Goal: Information Seeking & Learning: Learn about a topic

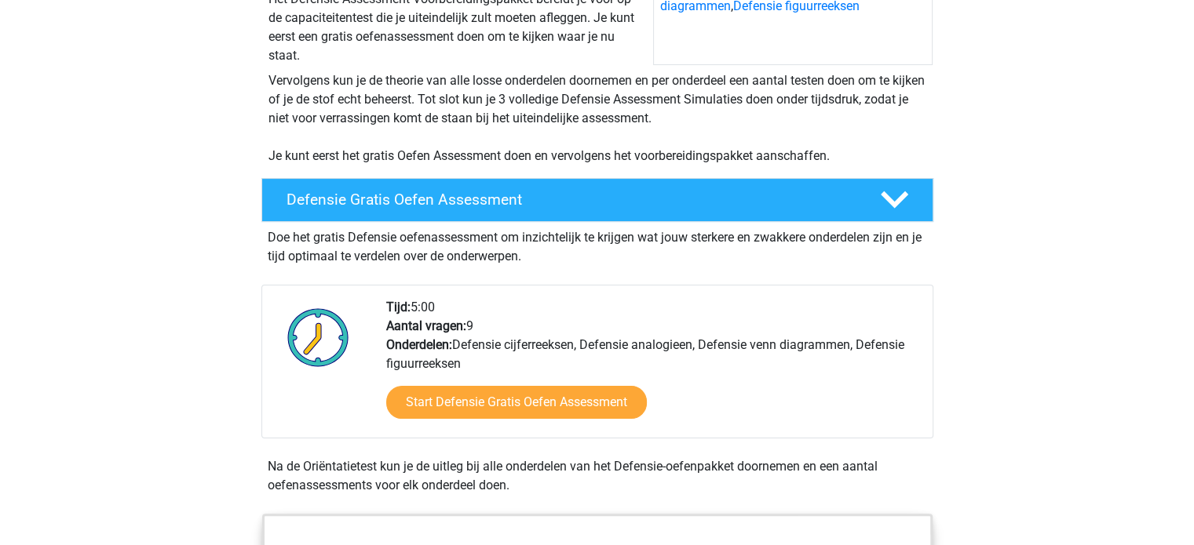
scroll to position [235, 0]
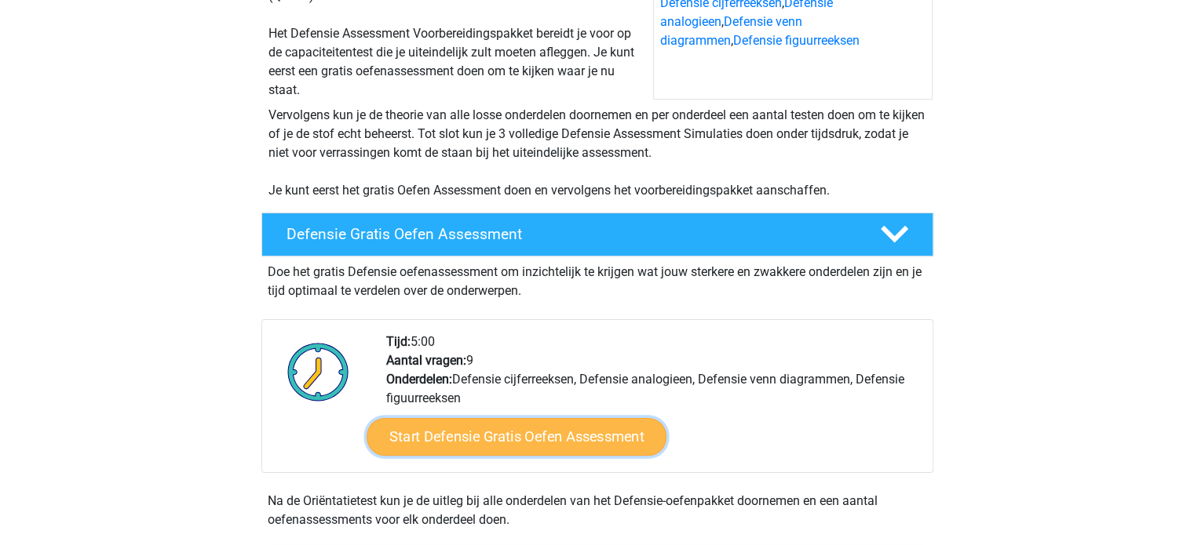
click at [511, 440] on link "Start Defensie Gratis Oefen Assessment" at bounding box center [517, 437] width 300 height 38
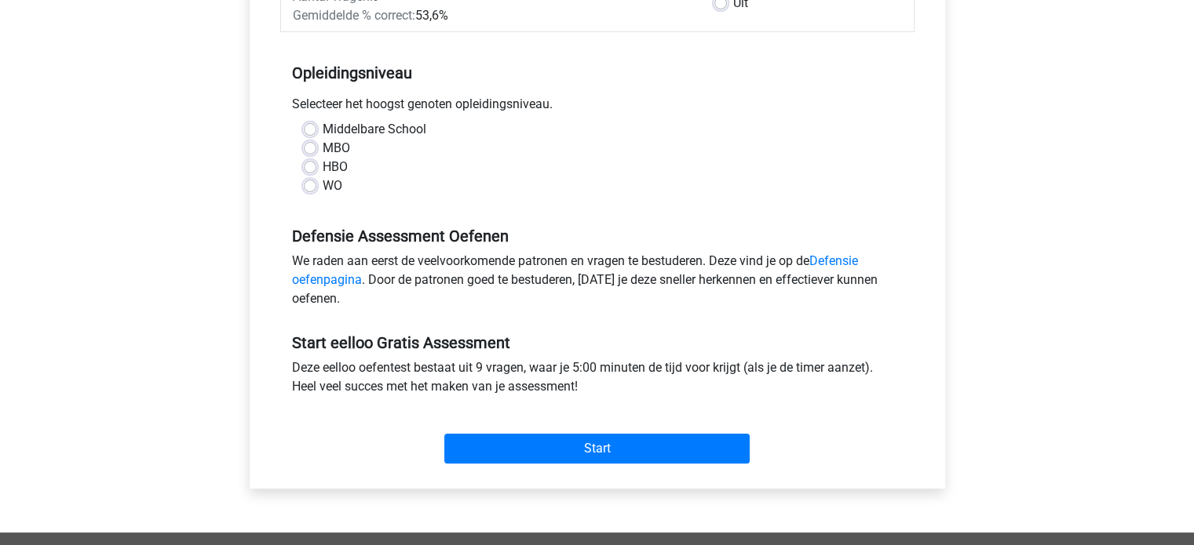
scroll to position [314, 0]
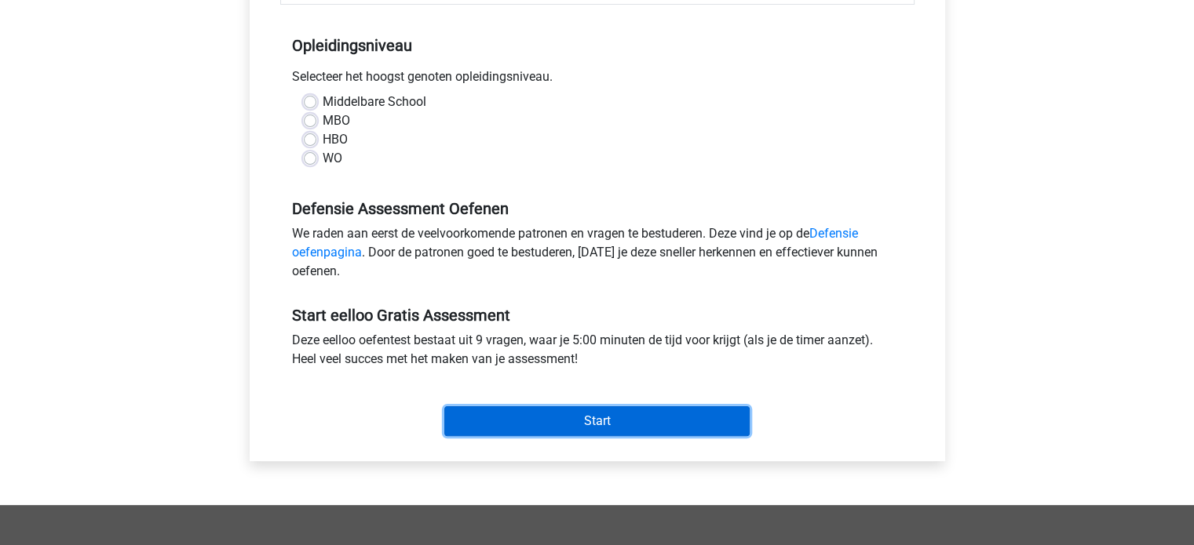
click at [520, 424] on input "Start" at bounding box center [596, 422] width 305 height 30
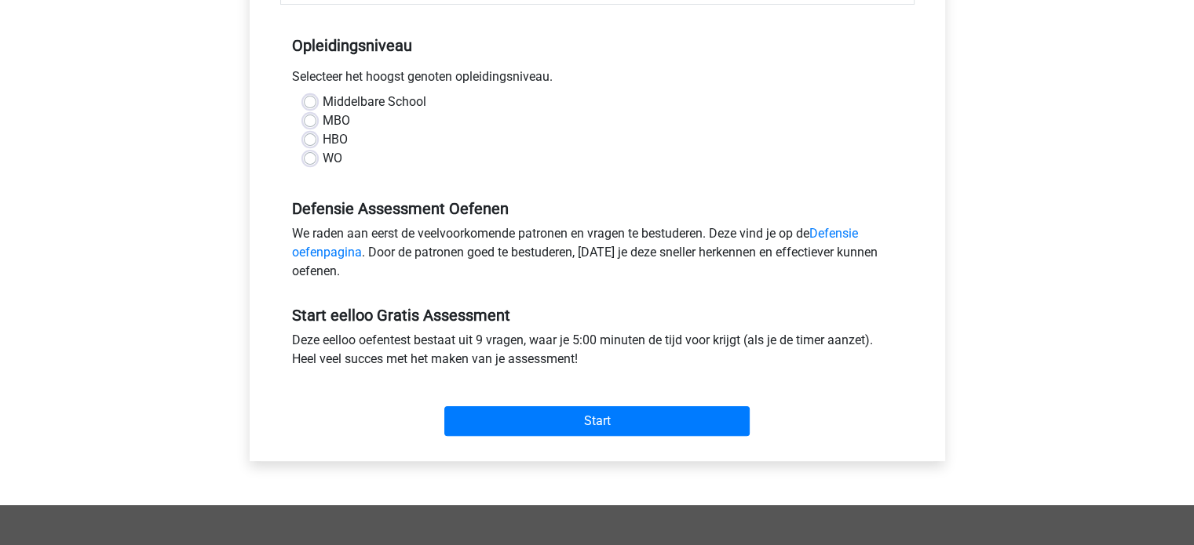
click at [408, 131] on div "HBO" at bounding box center [597, 139] width 587 height 19
click at [323, 103] on label "Middelbare School" at bounding box center [375, 102] width 104 height 19
click at [305, 103] on input "Middelbare School" at bounding box center [310, 101] width 13 height 16
radio input "true"
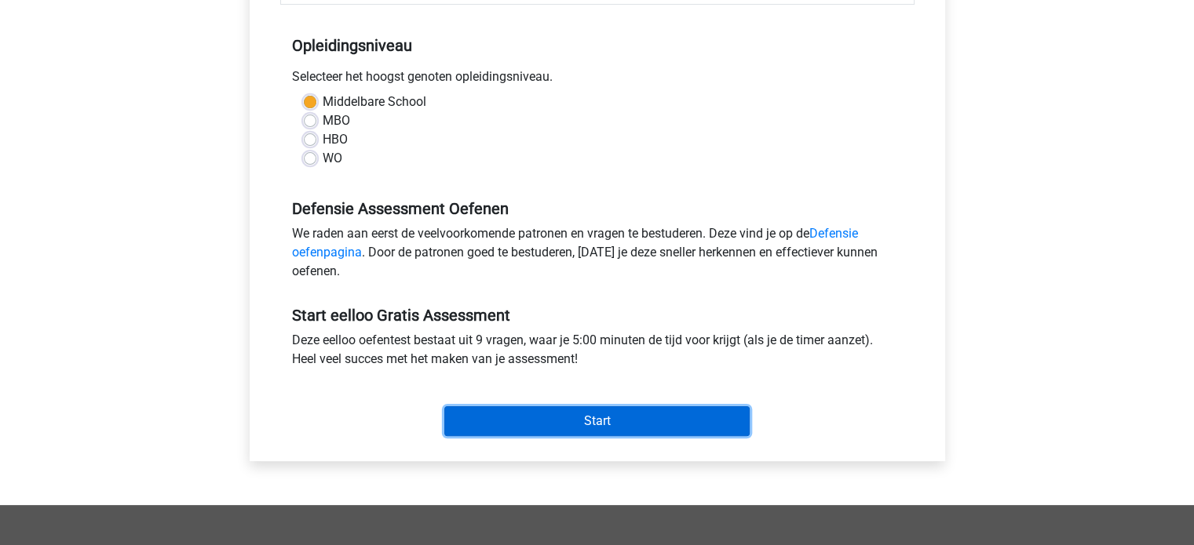
click at [618, 429] on input "Start" at bounding box center [596, 422] width 305 height 30
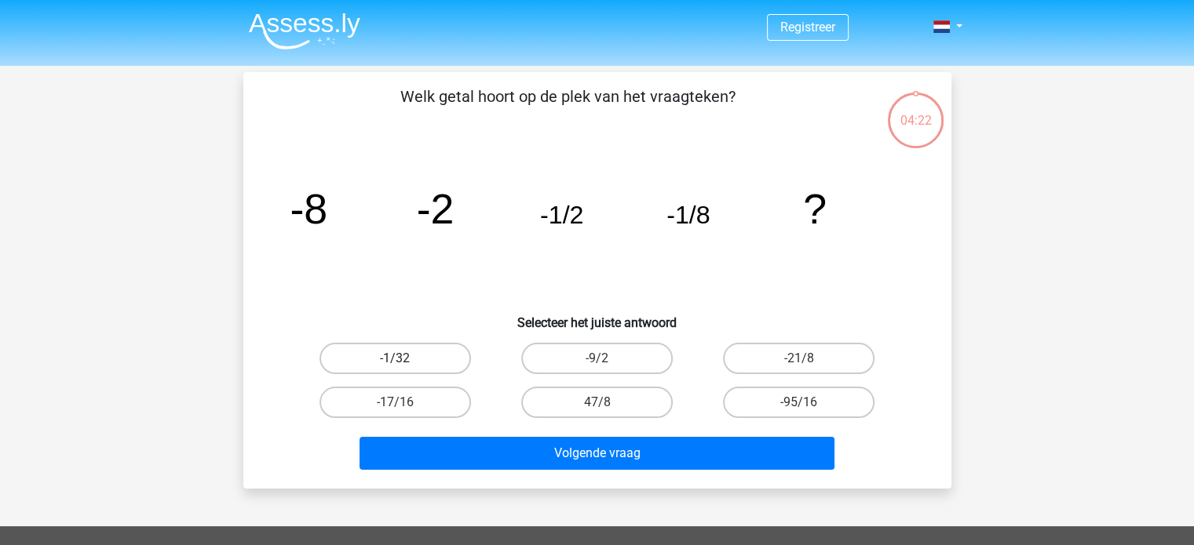
click at [411, 351] on label "-1/32" at bounding box center [394, 358] width 151 height 31
click at [405, 359] on input "-1/32" at bounding box center [400, 364] width 10 height 10
radio input "true"
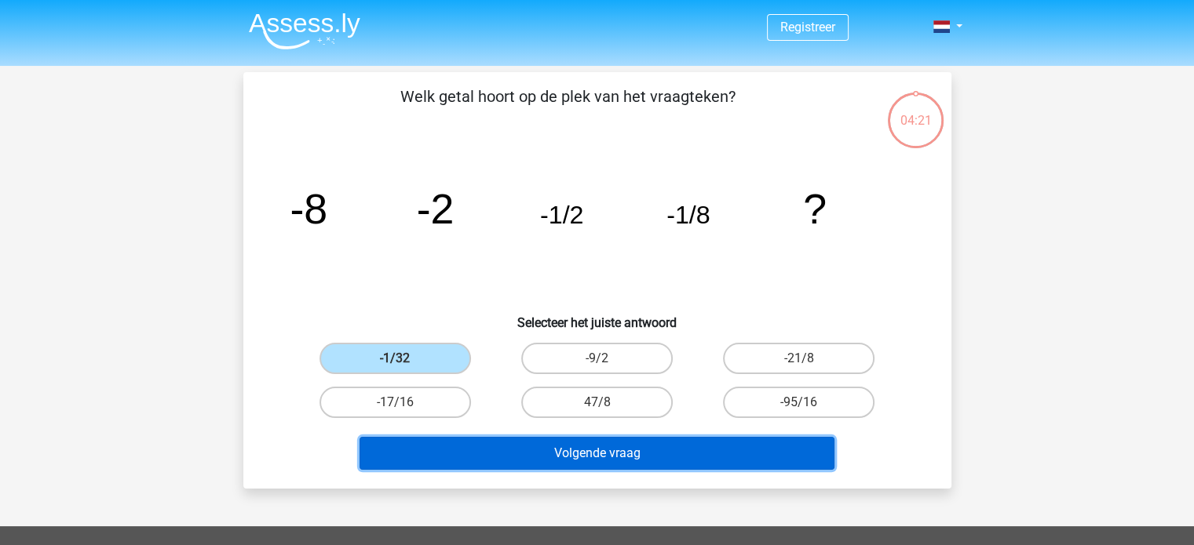
click at [585, 464] on button "Volgende vraag" at bounding box center [596, 453] width 475 height 33
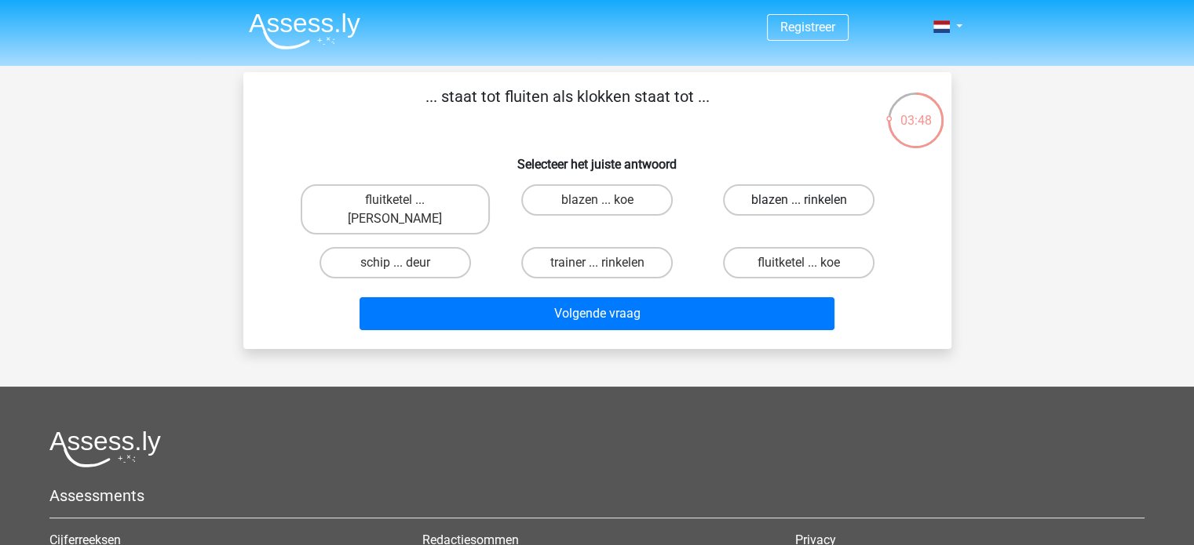
click at [817, 201] on label "blazen ... rinkelen" at bounding box center [798, 199] width 151 height 31
click at [809, 201] on input "blazen ... rinkelen" at bounding box center [804, 205] width 10 height 10
radio input "true"
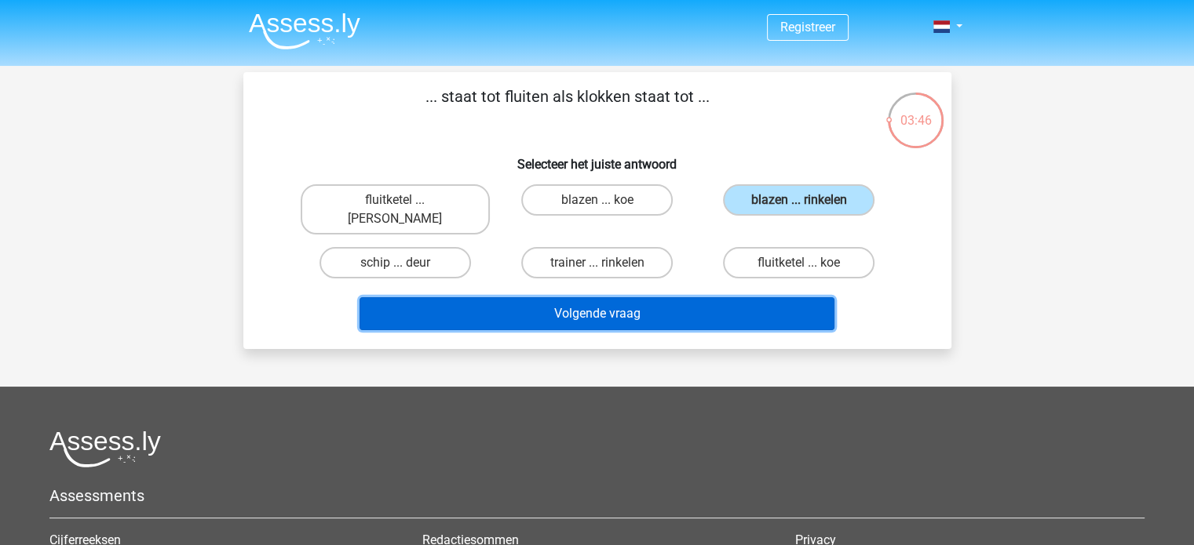
click at [679, 297] on button "Volgende vraag" at bounding box center [596, 313] width 475 height 33
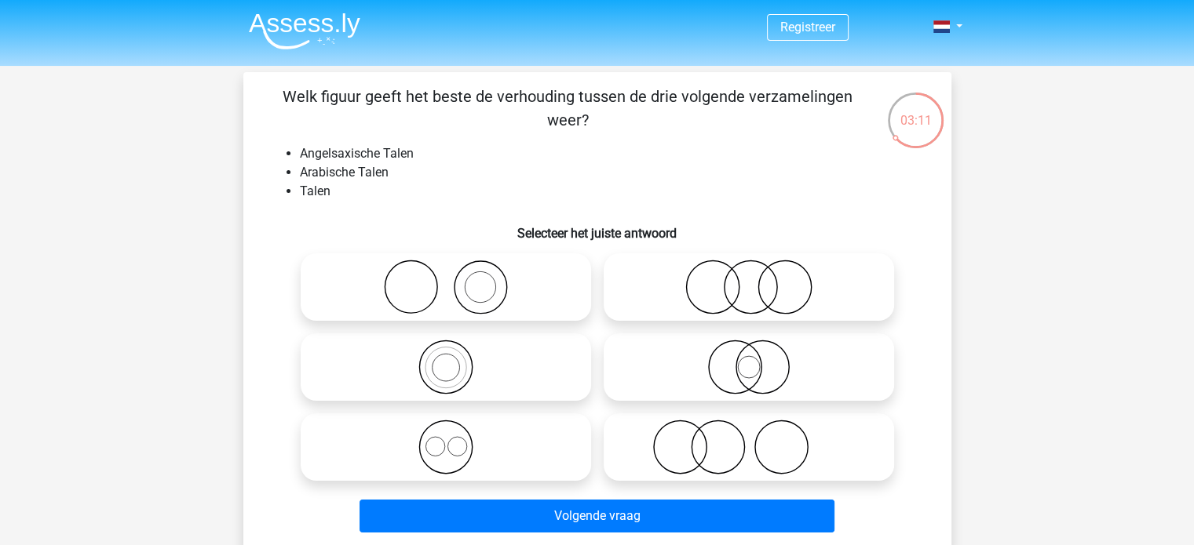
click at [456, 444] on icon at bounding box center [446, 447] width 278 height 55
click at [456, 440] on input "radio" at bounding box center [451, 434] width 10 height 10
radio input "true"
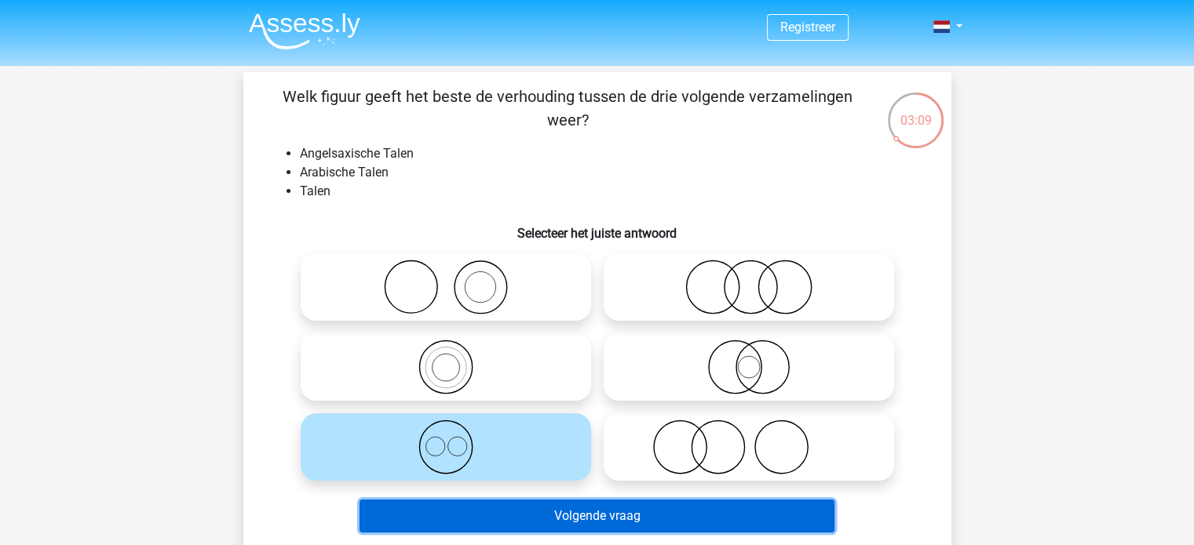
click at [584, 512] on button "Volgende vraag" at bounding box center [596, 516] width 475 height 33
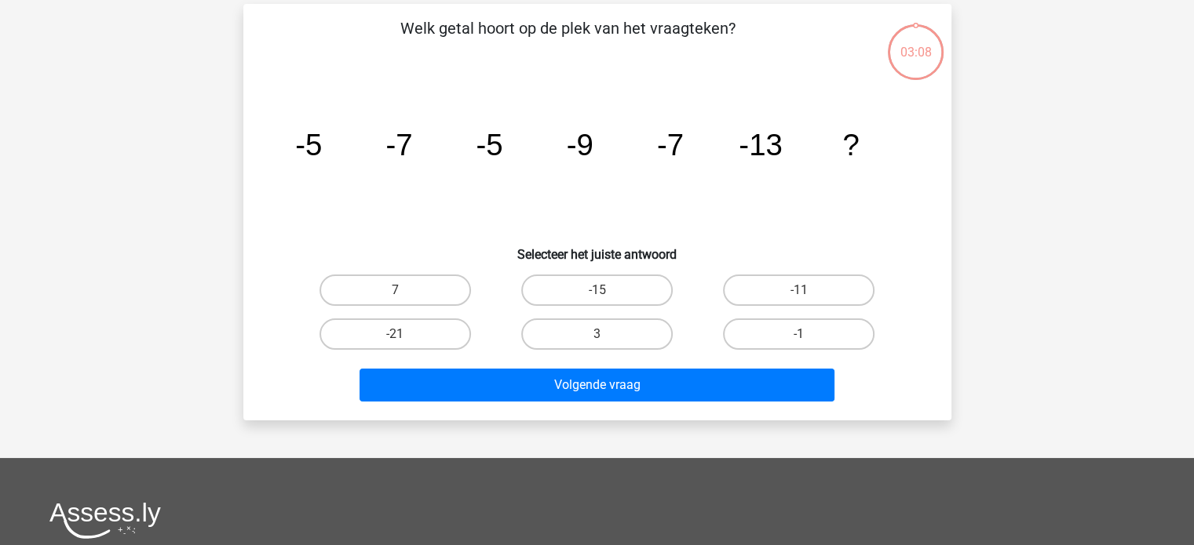
scroll to position [72, 0]
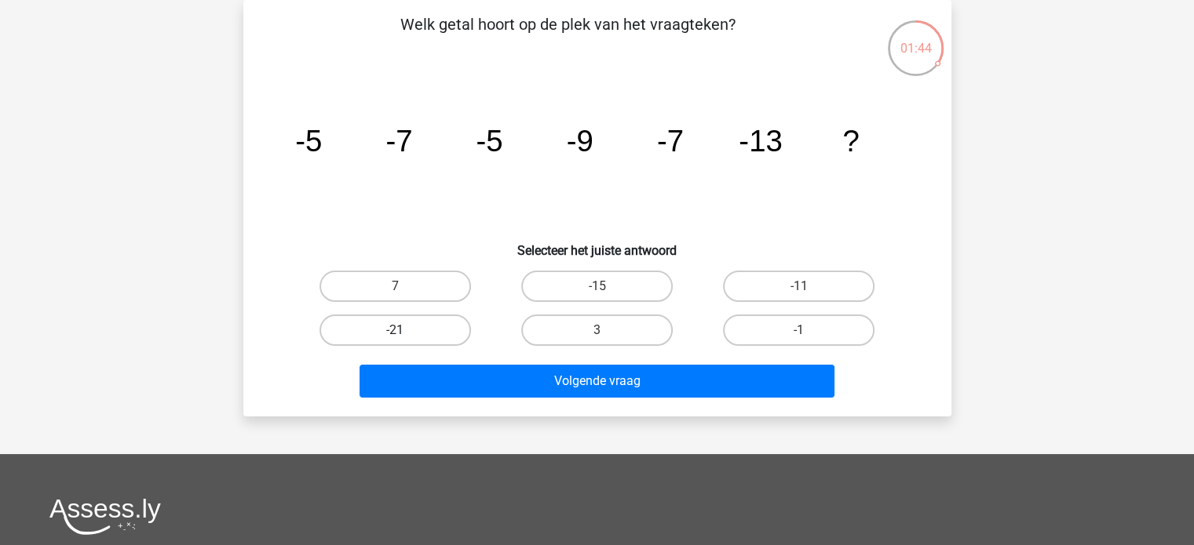
click at [411, 330] on label "-21" at bounding box center [394, 330] width 151 height 31
click at [405, 330] on input "-21" at bounding box center [400, 335] width 10 height 10
radio input "true"
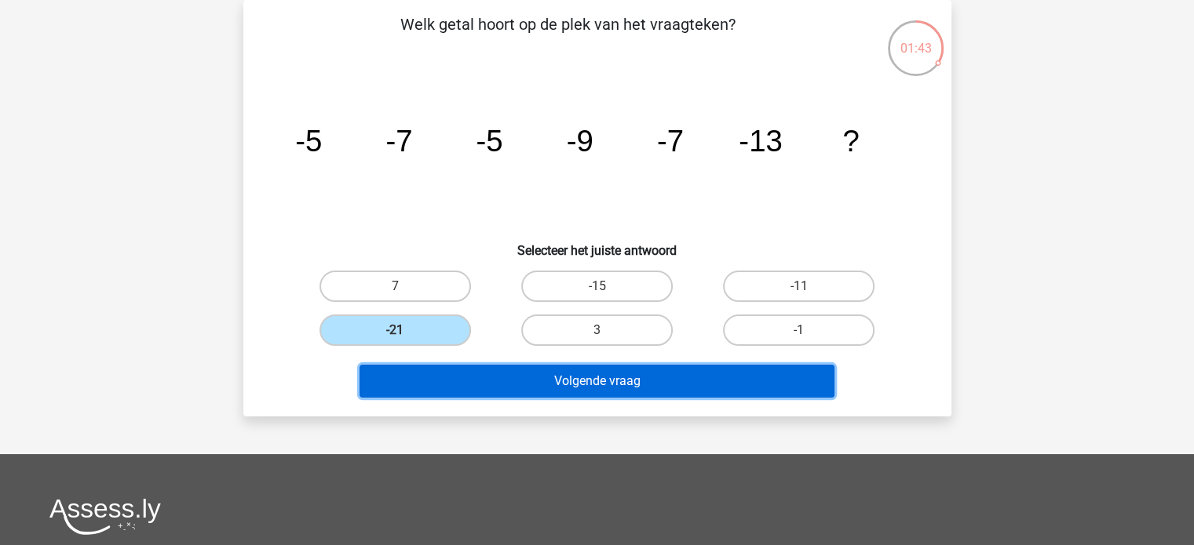
click at [548, 382] on button "Volgende vraag" at bounding box center [596, 381] width 475 height 33
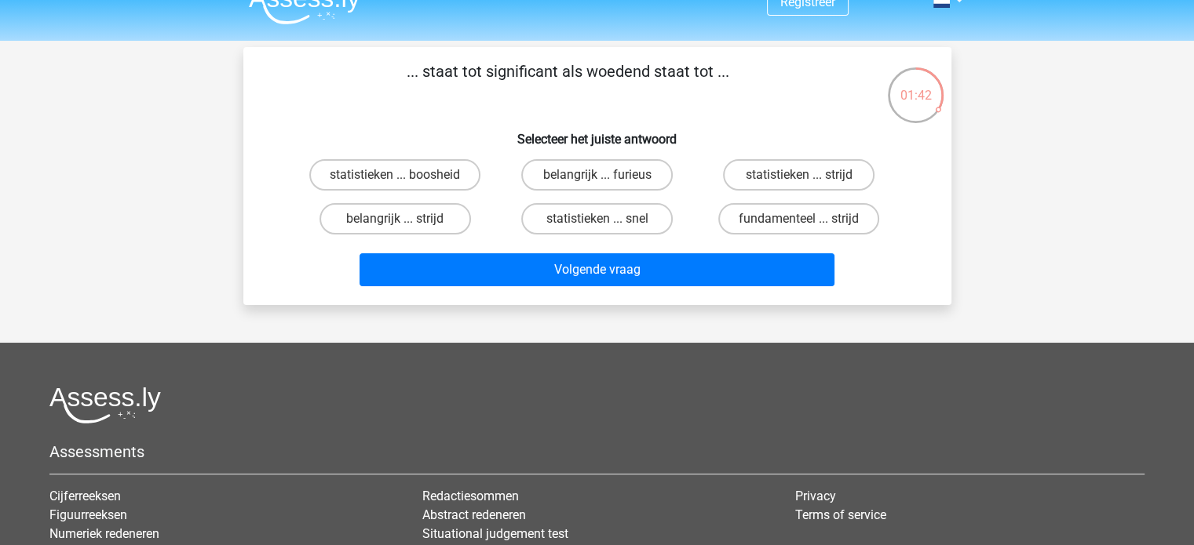
scroll to position [0, 0]
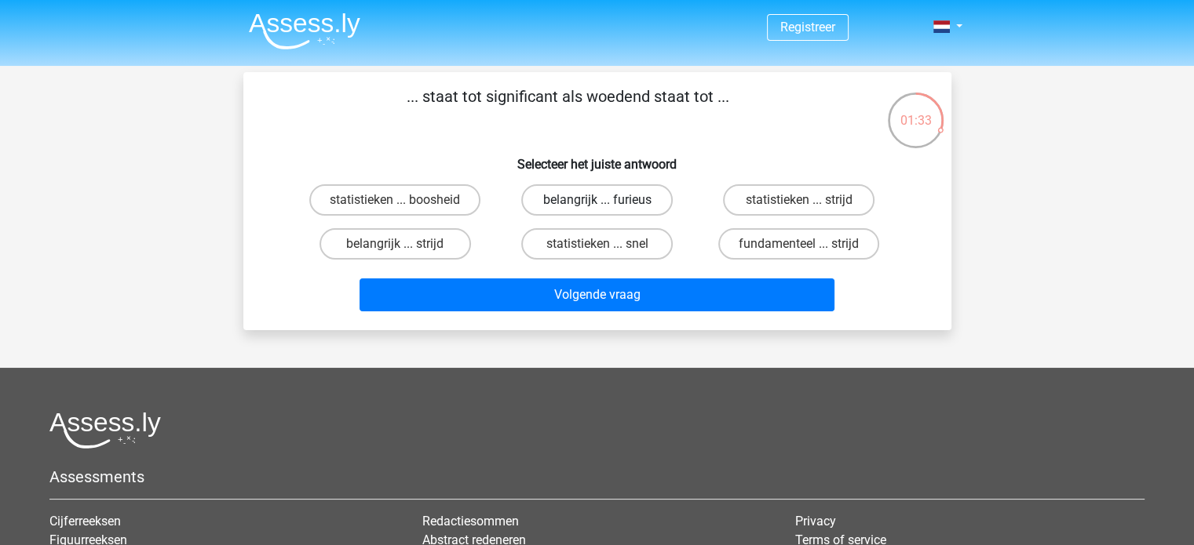
click at [593, 199] on label "belangrijk ... furieus" at bounding box center [596, 199] width 151 height 31
click at [596, 200] on input "belangrijk ... furieus" at bounding box center [601, 205] width 10 height 10
radio input "true"
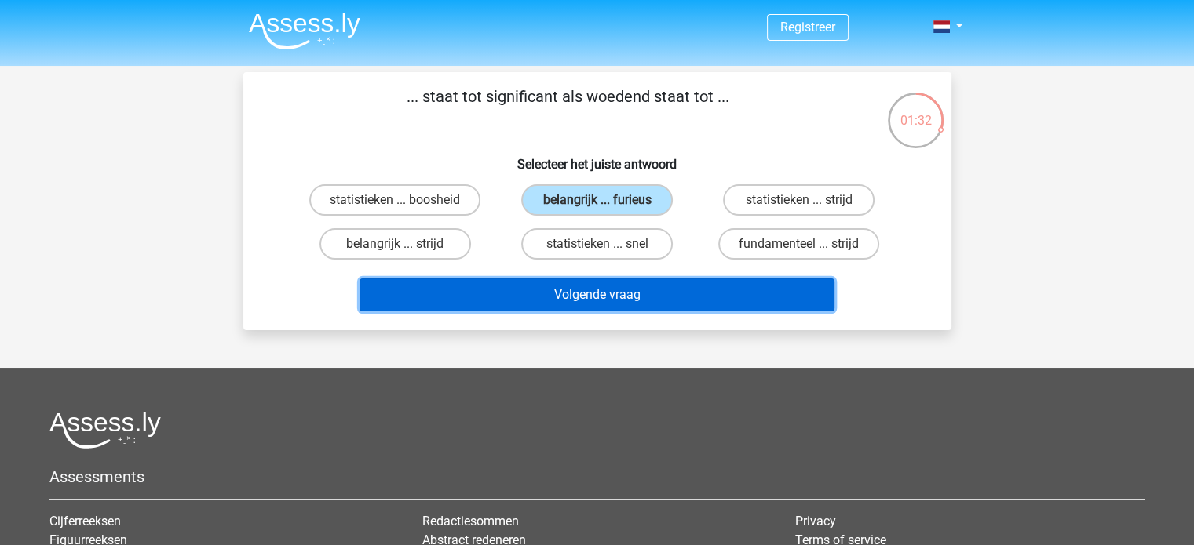
click at [606, 294] on button "Volgende vraag" at bounding box center [596, 295] width 475 height 33
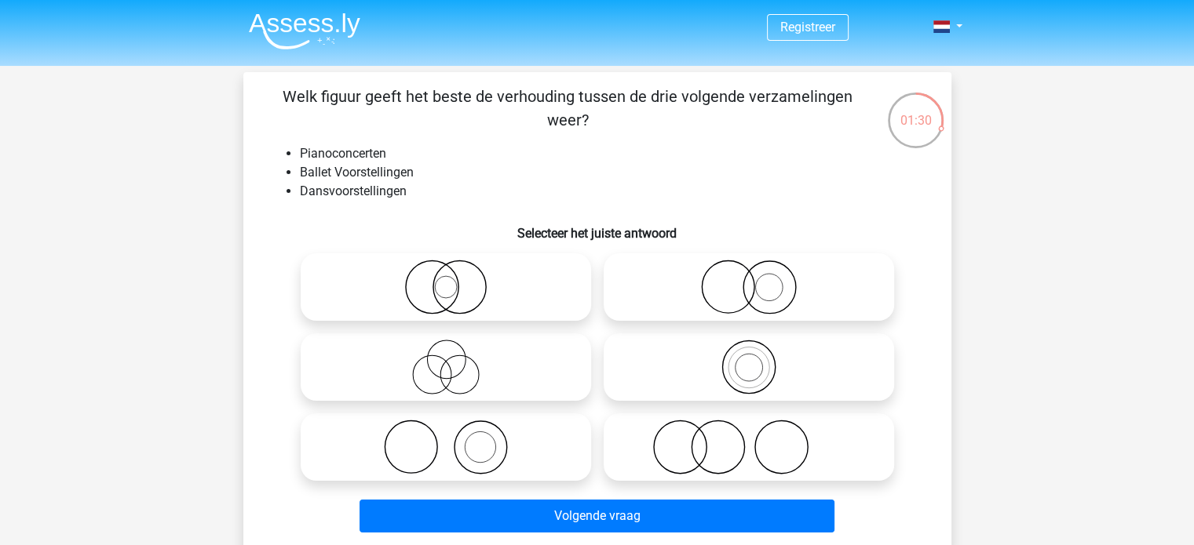
scroll to position [78, 0]
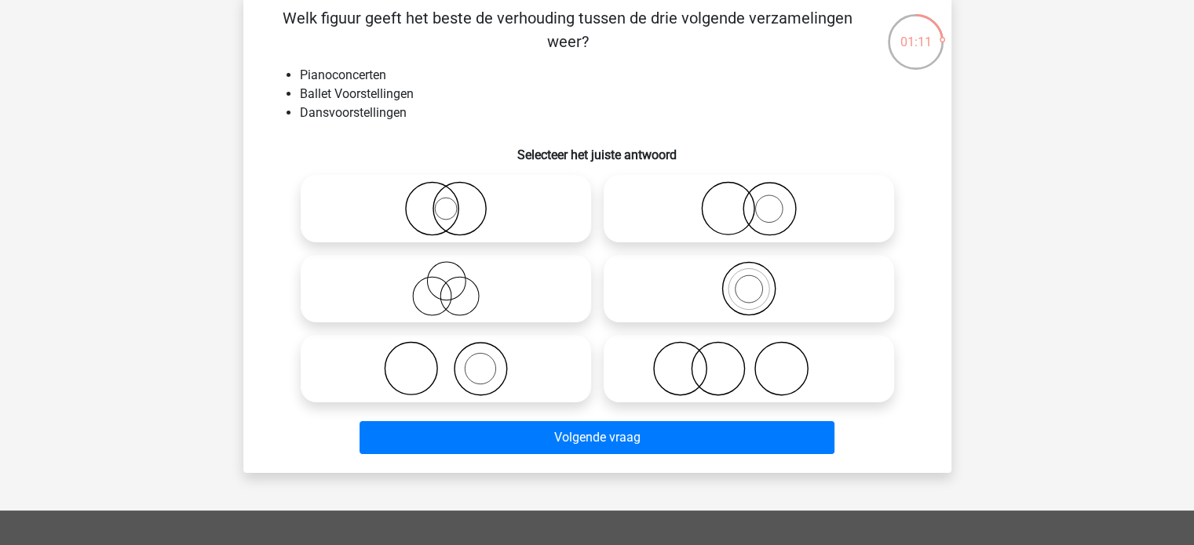
click at [483, 371] on icon at bounding box center [446, 368] width 278 height 55
click at [456, 361] on input "radio" at bounding box center [451, 356] width 10 height 10
radio input "true"
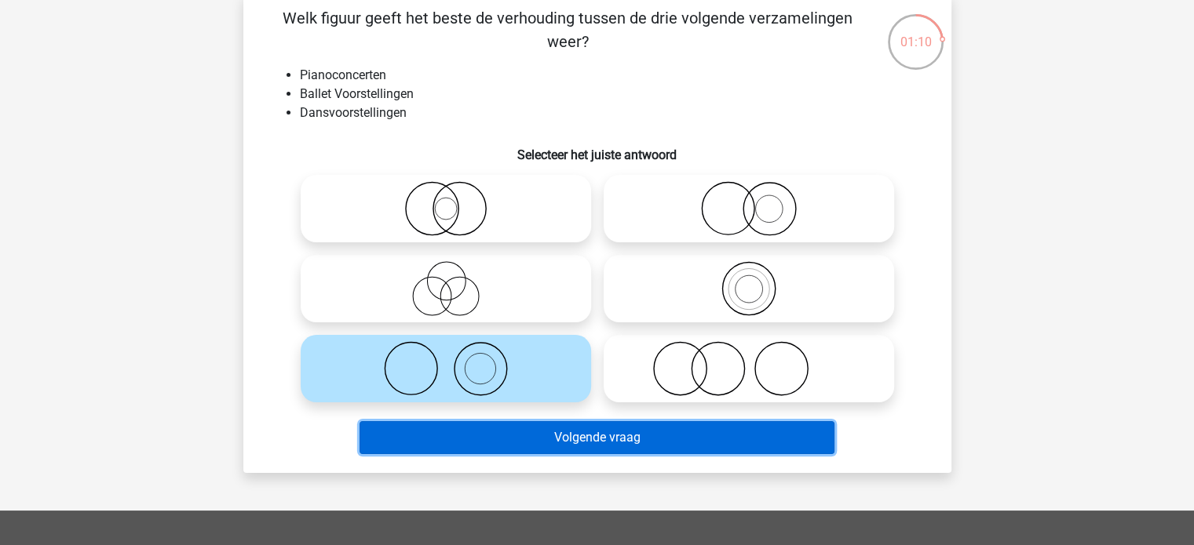
click at [531, 440] on button "Volgende vraag" at bounding box center [596, 437] width 475 height 33
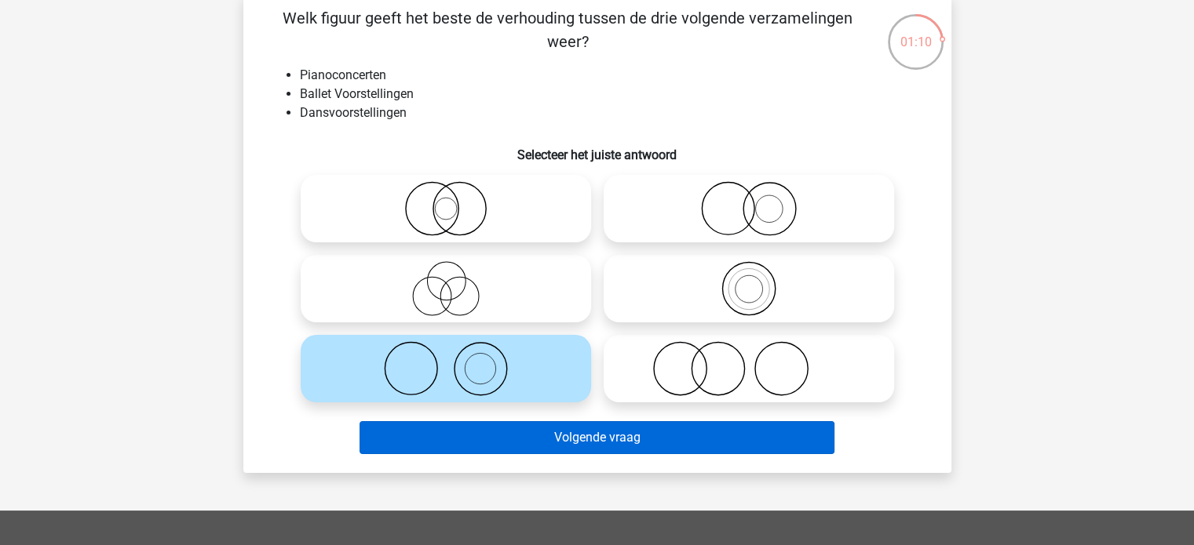
scroll to position [72, 0]
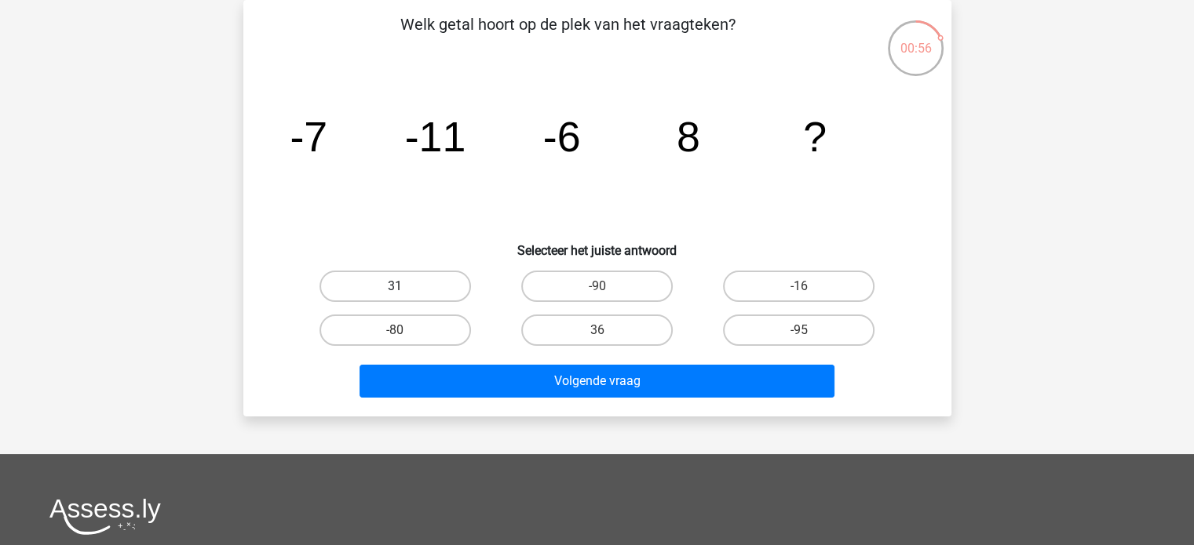
click at [417, 291] on label "31" at bounding box center [394, 286] width 151 height 31
click at [405, 291] on input "31" at bounding box center [400, 291] width 10 height 10
radio input "true"
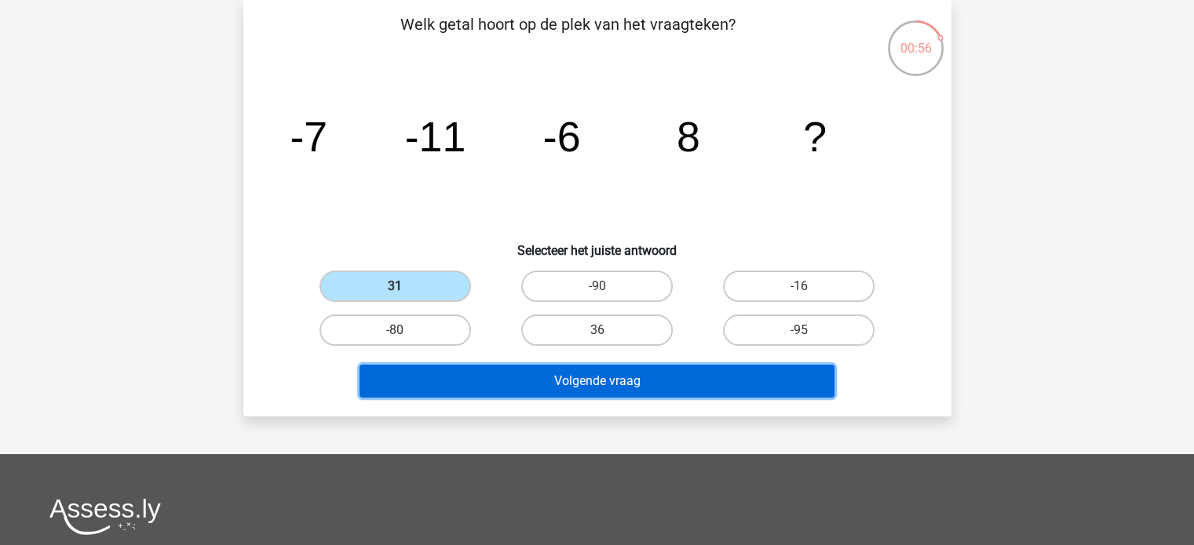
click at [572, 375] on button "Volgende vraag" at bounding box center [596, 381] width 475 height 33
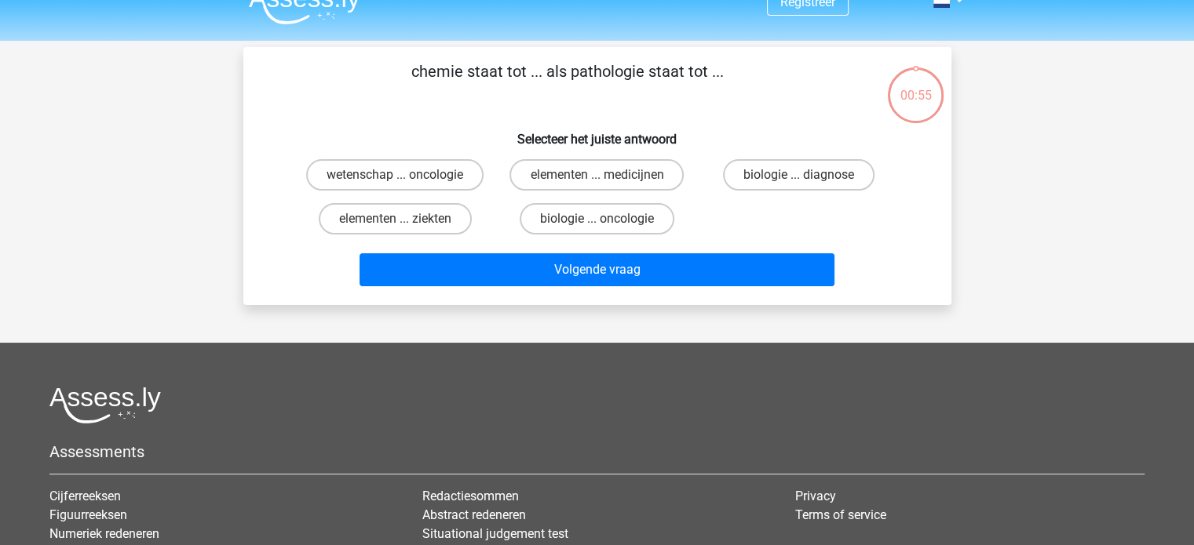
scroll to position [0, 0]
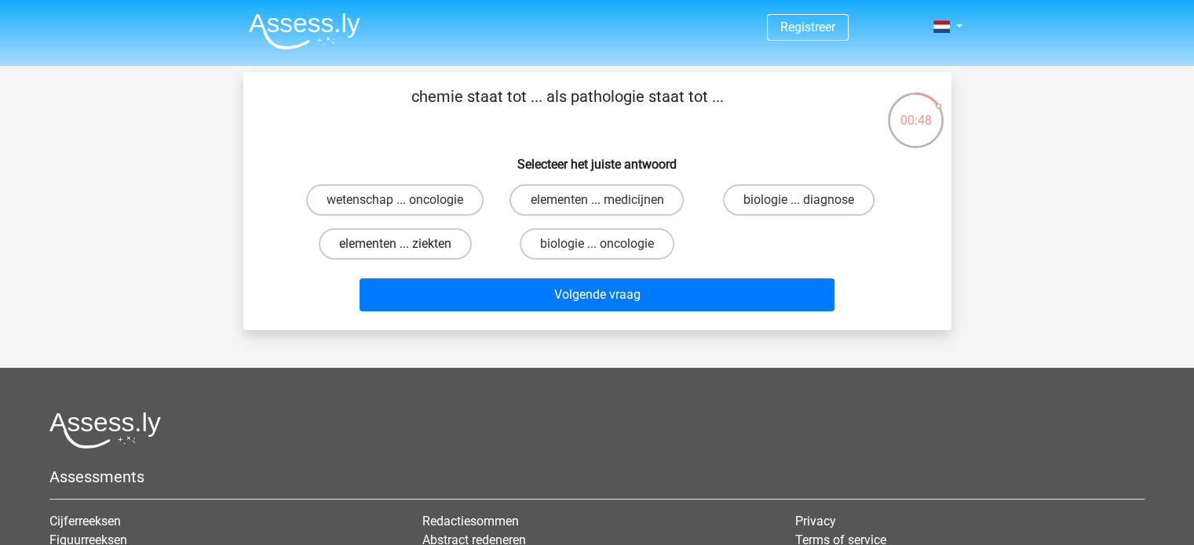
click at [408, 235] on label "elementen ... ziekten" at bounding box center [395, 243] width 153 height 31
click at [405, 244] on input "elementen ... ziekten" at bounding box center [400, 249] width 10 height 10
radio input "true"
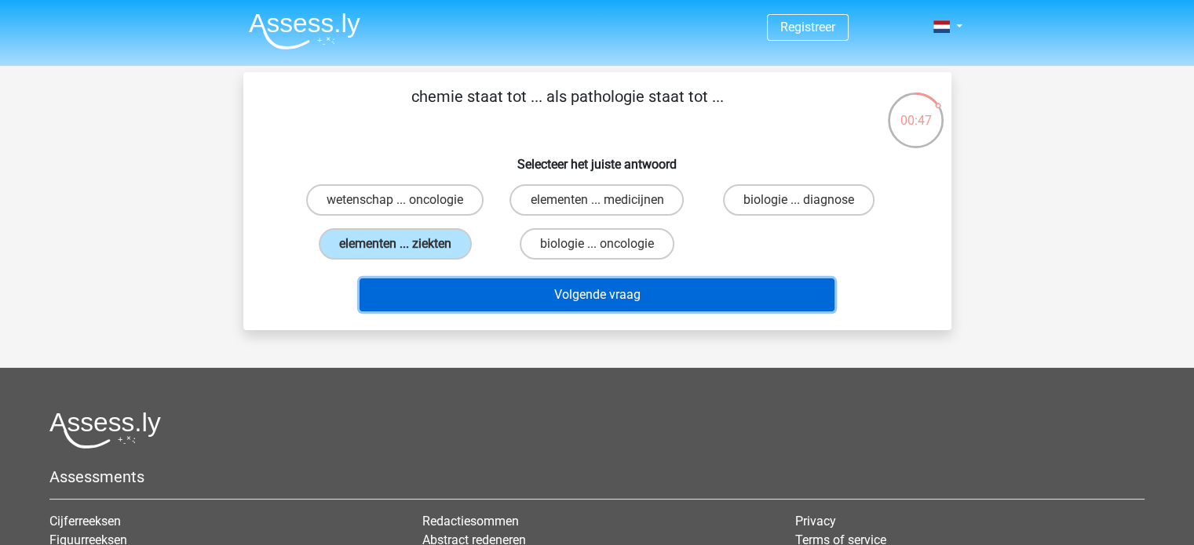
click at [586, 295] on button "Volgende vraag" at bounding box center [596, 295] width 475 height 33
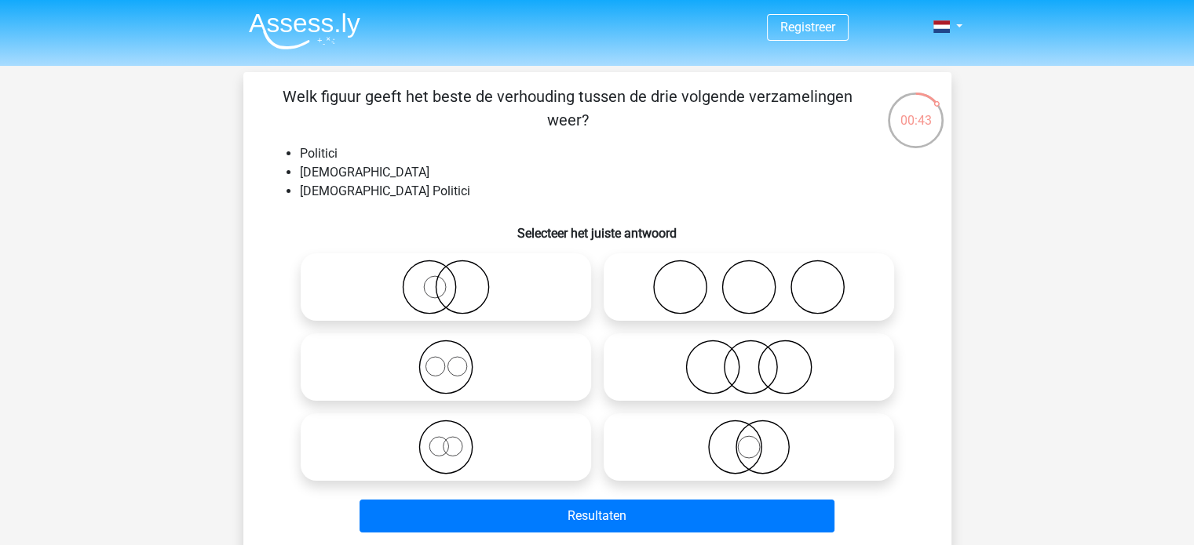
scroll to position [78, 0]
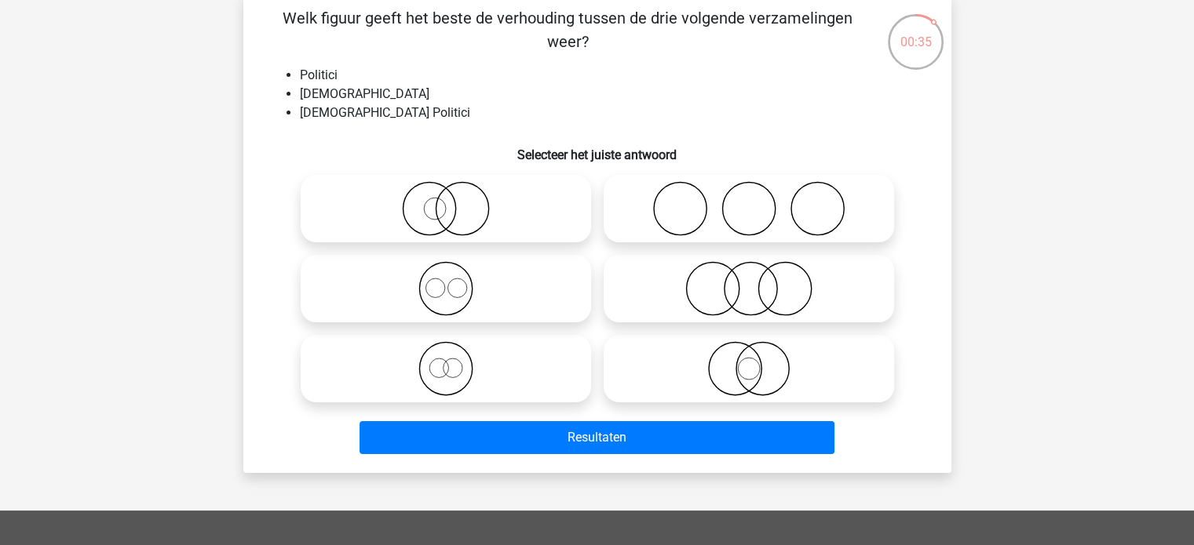
click at [444, 367] on icon at bounding box center [446, 368] width 278 height 55
click at [446, 361] on input "radio" at bounding box center [451, 356] width 10 height 10
radio input "true"
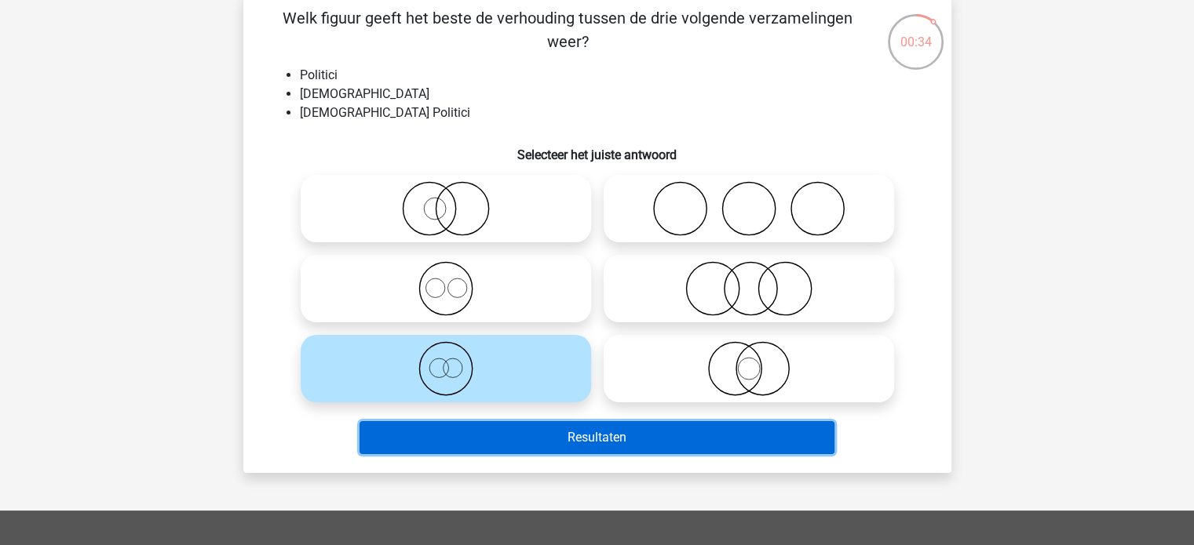
click at [585, 436] on button "Resultaten" at bounding box center [596, 437] width 475 height 33
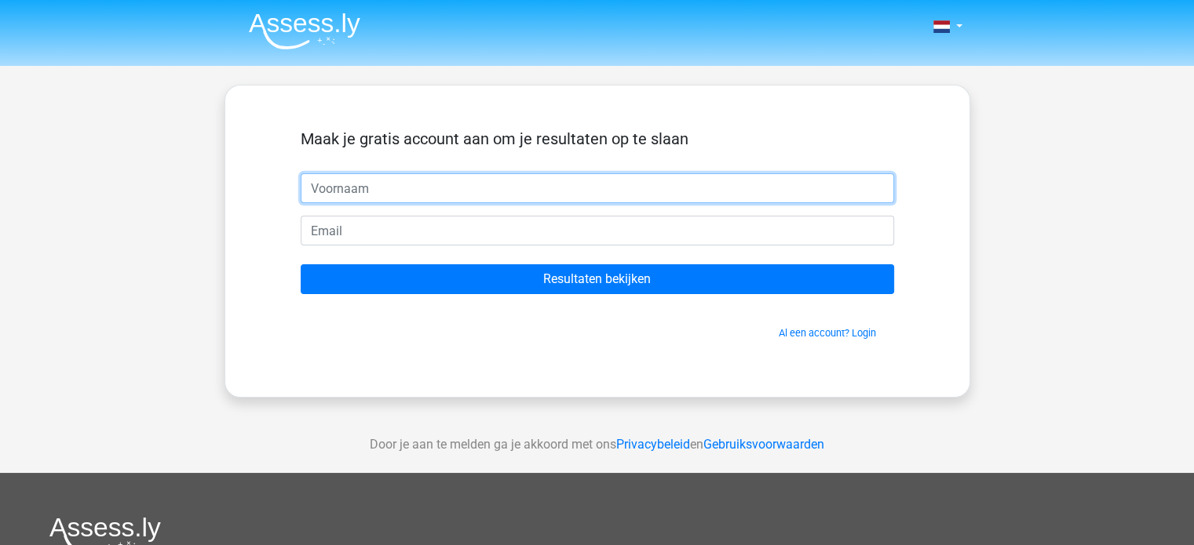
click at [339, 183] on input "text" at bounding box center [597, 188] width 593 height 30
type input "J D"
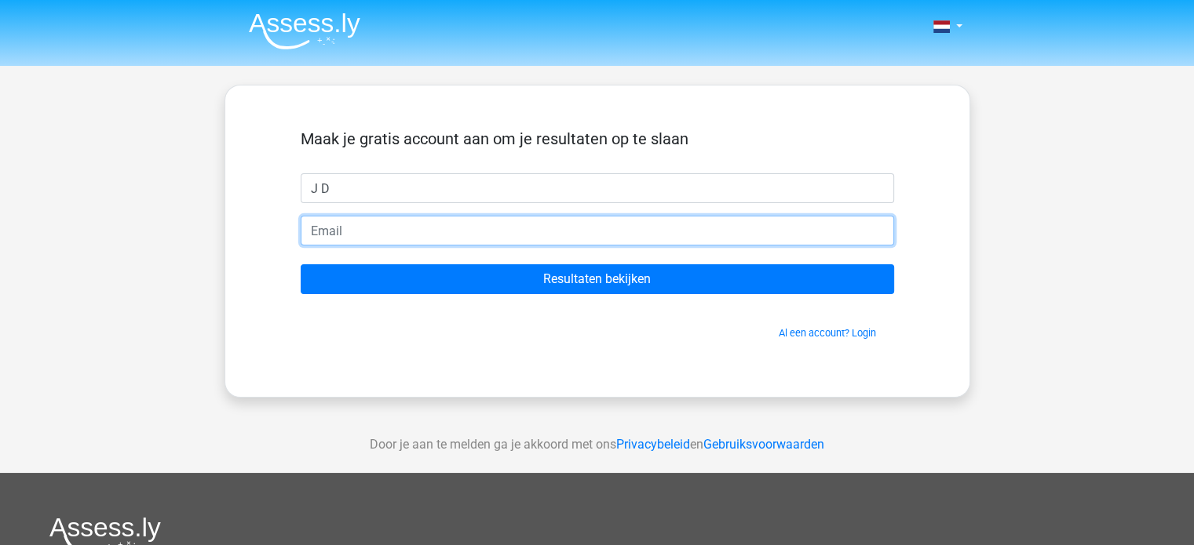
click at [345, 241] on input "email" at bounding box center [597, 231] width 593 height 30
type input "jellien.dirix@kids.be"
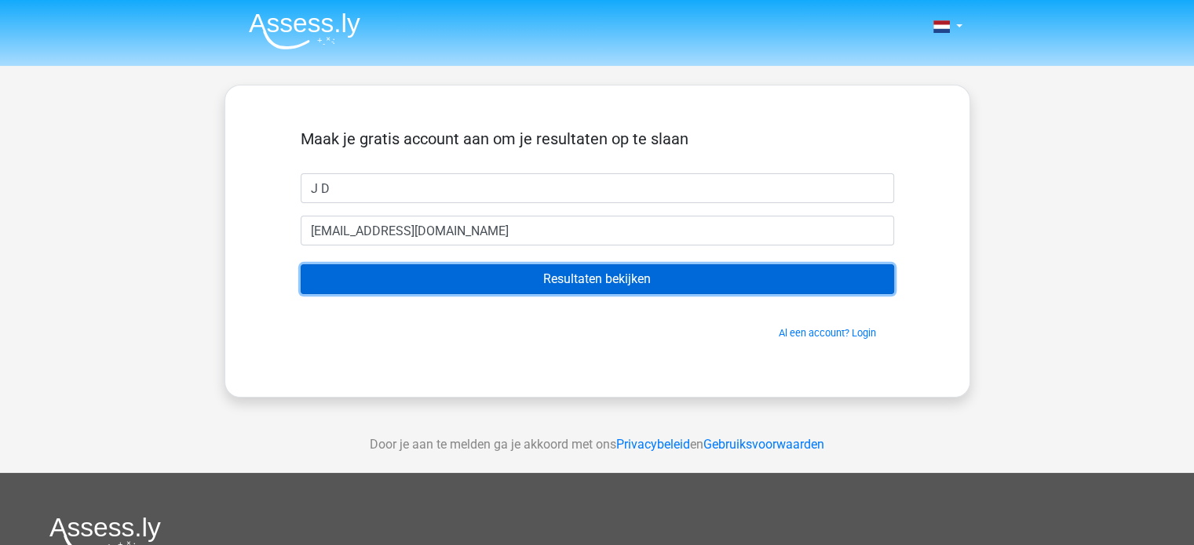
click at [509, 278] on input "Resultaten bekijken" at bounding box center [597, 279] width 593 height 30
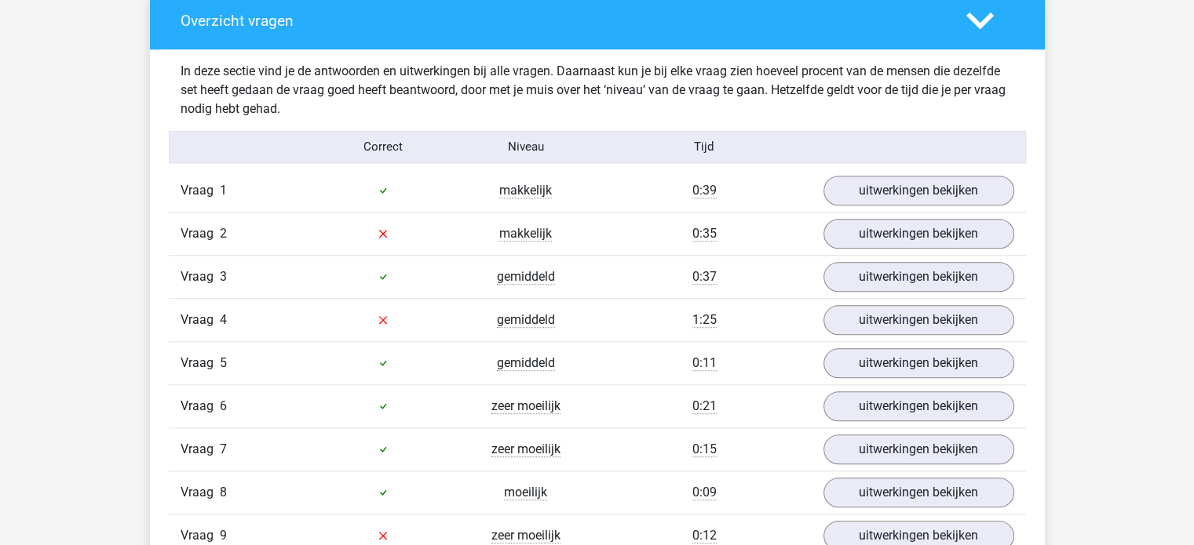
scroll to position [1648, 0]
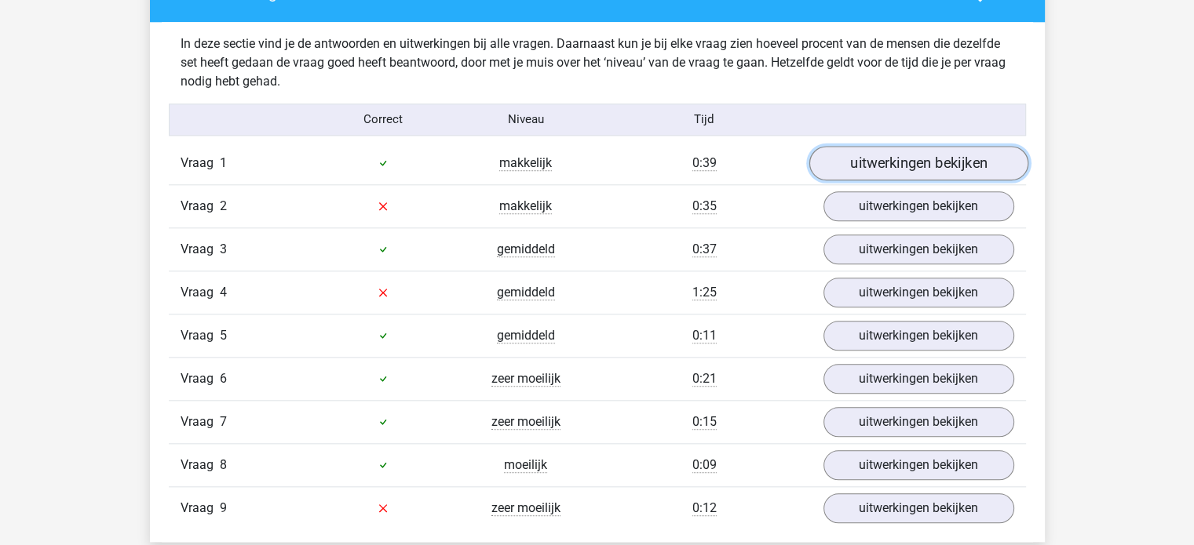
click at [949, 156] on link "uitwerkingen bekijken" at bounding box center [917, 163] width 219 height 35
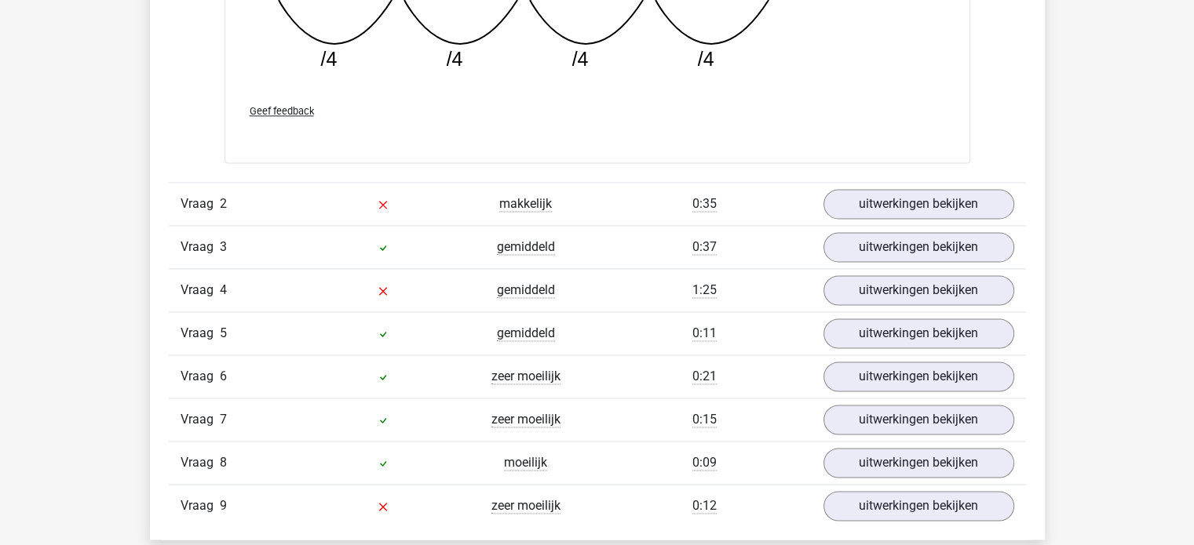
scroll to position [2433, 0]
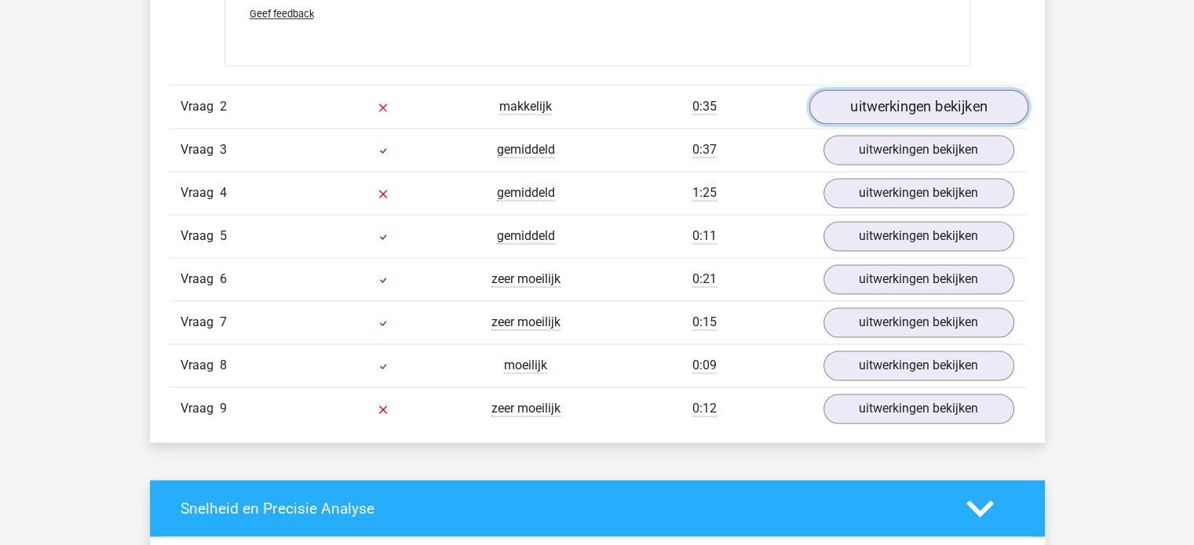
click at [941, 114] on link "uitwerkingen bekijken" at bounding box center [917, 107] width 219 height 35
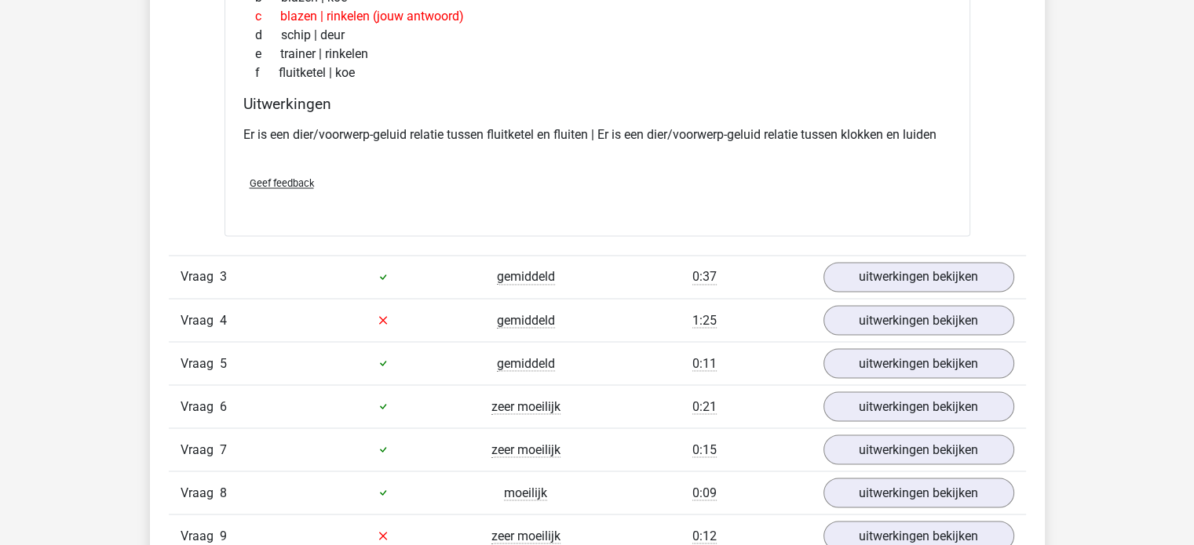
scroll to position [2668, 0]
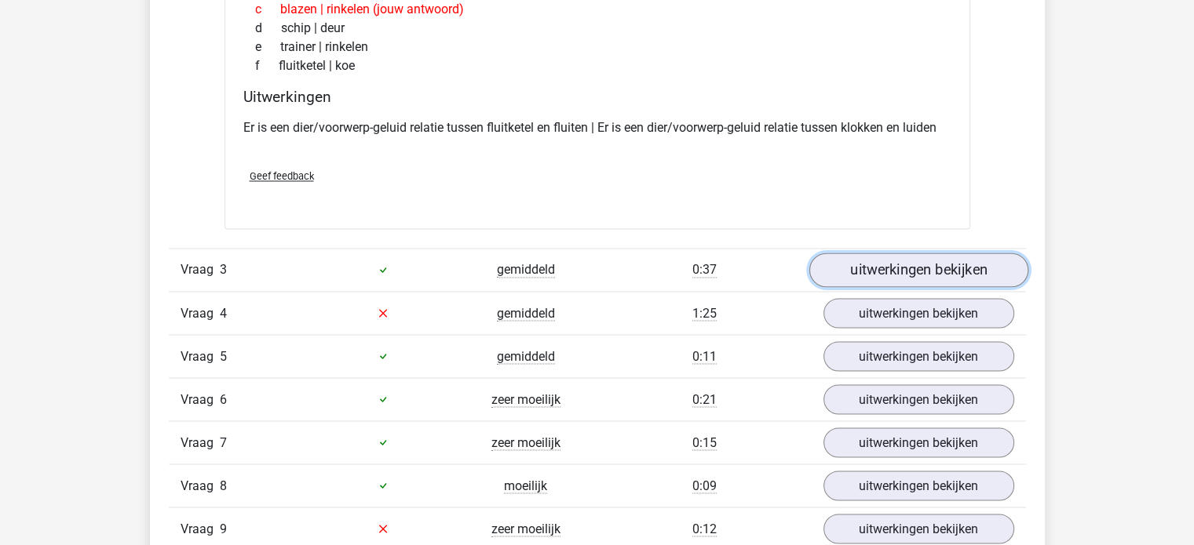
click at [894, 262] on link "uitwerkingen bekijken" at bounding box center [917, 270] width 219 height 35
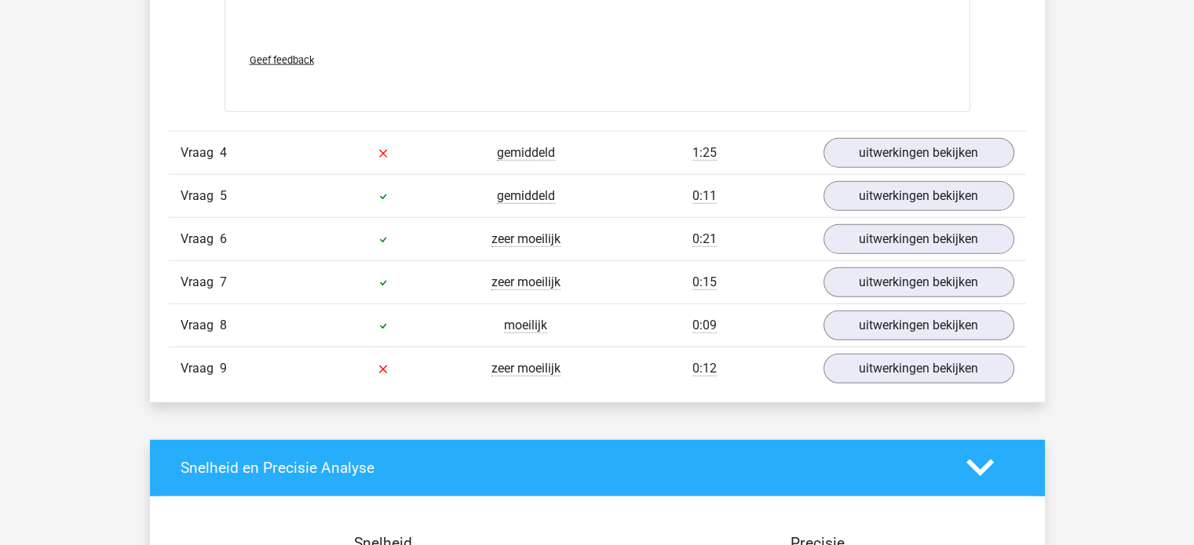
scroll to position [3846, 0]
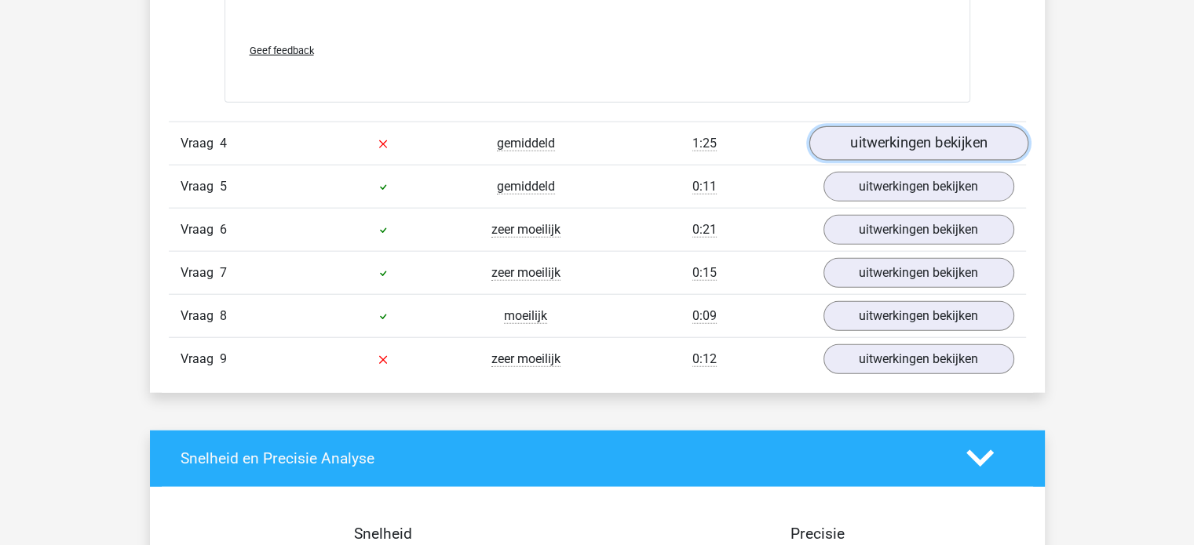
click at [888, 137] on link "uitwerkingen bekijken" at bounding box center [917, 143] width 219 height 35
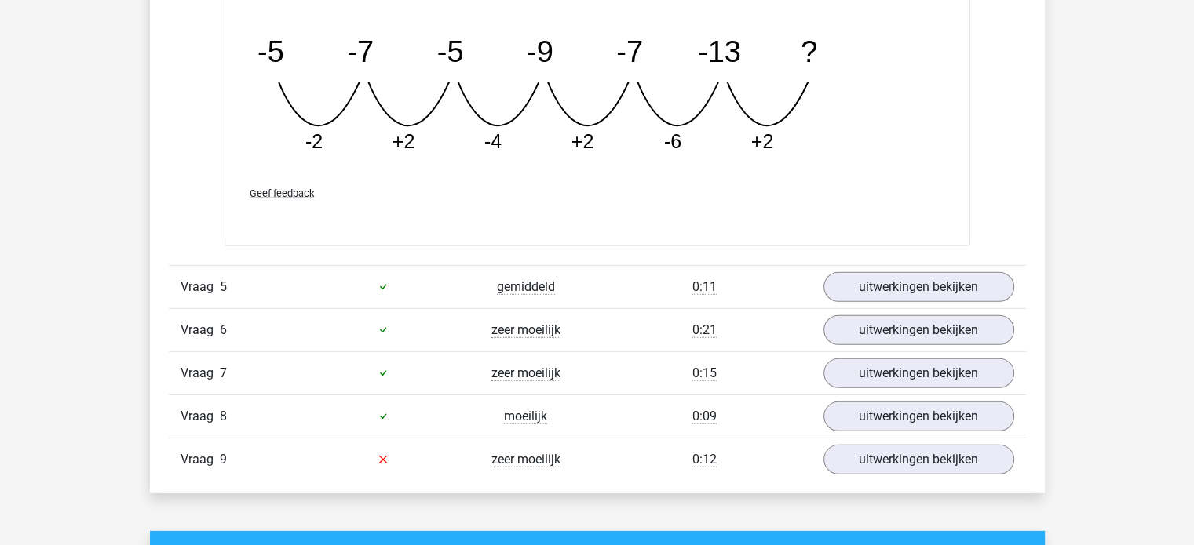
scroll to position [4474, 0]
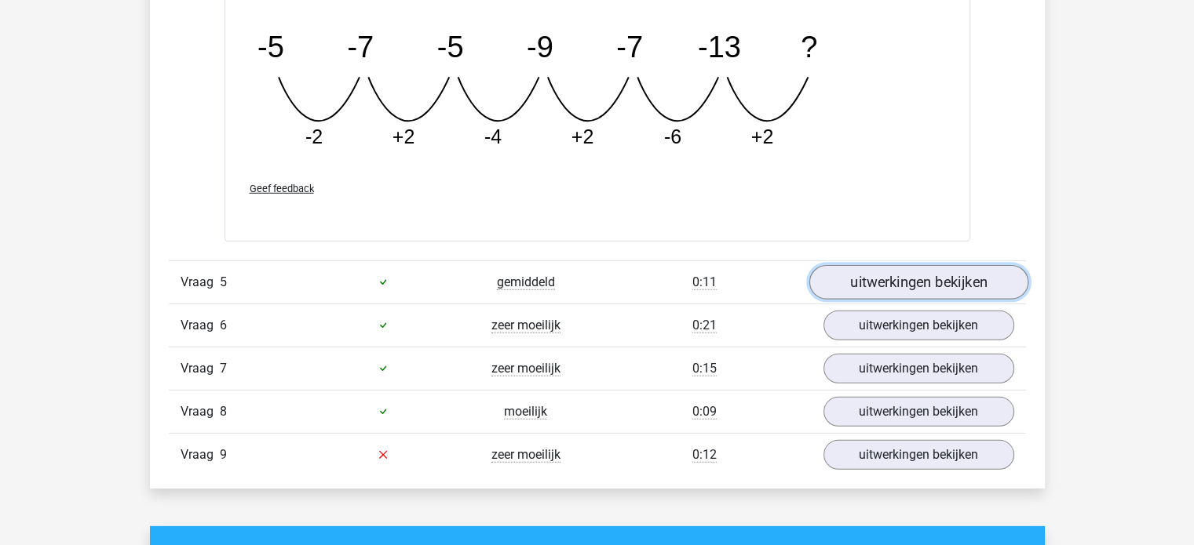
click at [869, 290] on link "uitwerkingen bekijken" at bounding box center [917, 282] width 219 height 35
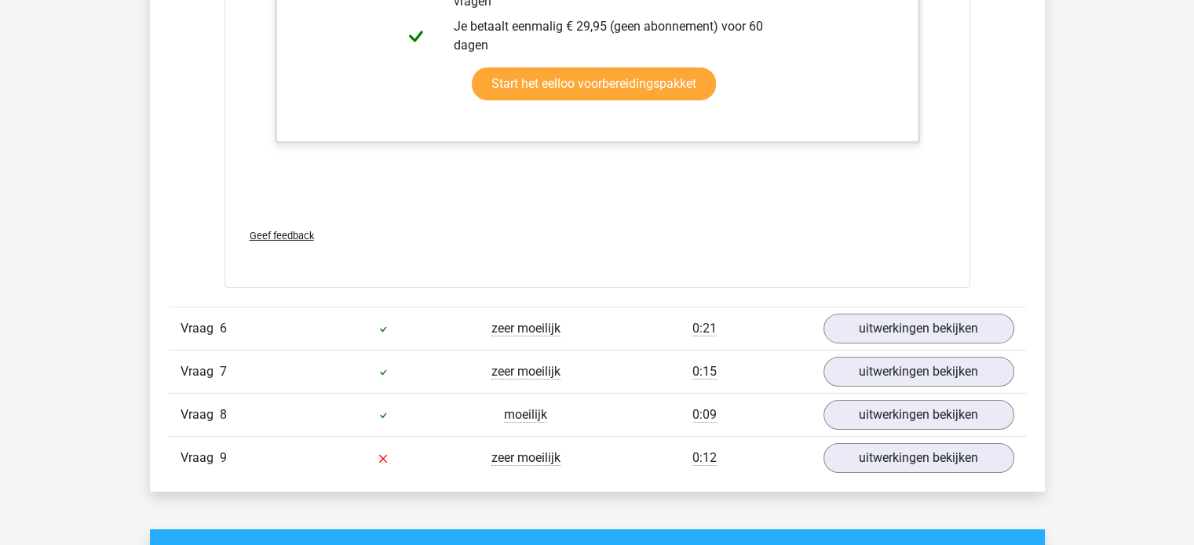
scroll to position [5258, 0]
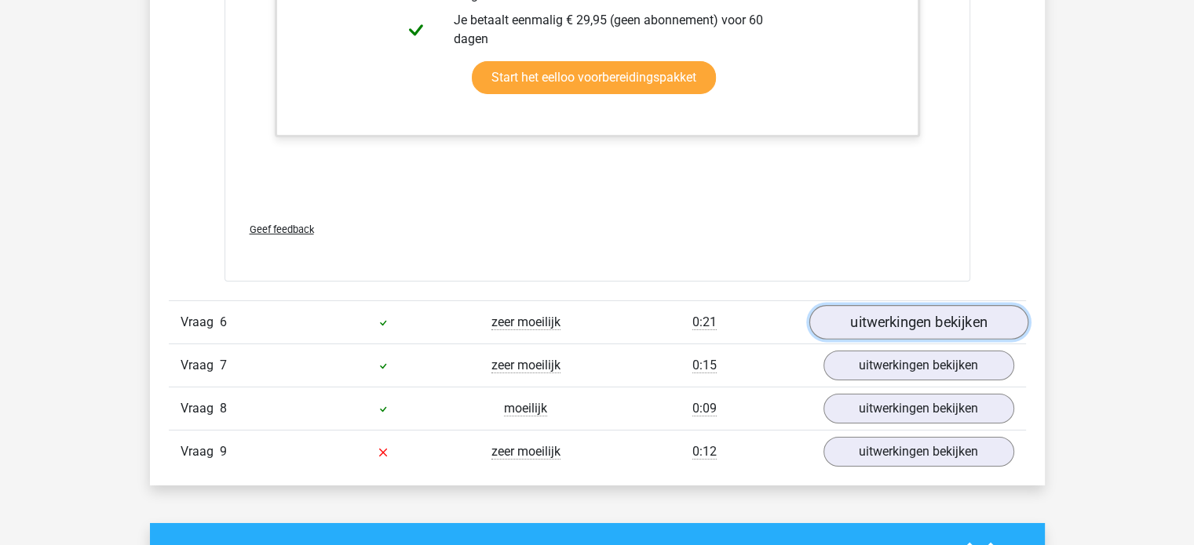
click at [876, 311] on link "uitwerkingen bekijken" at bounding box center [917, 322] width 219 height 35
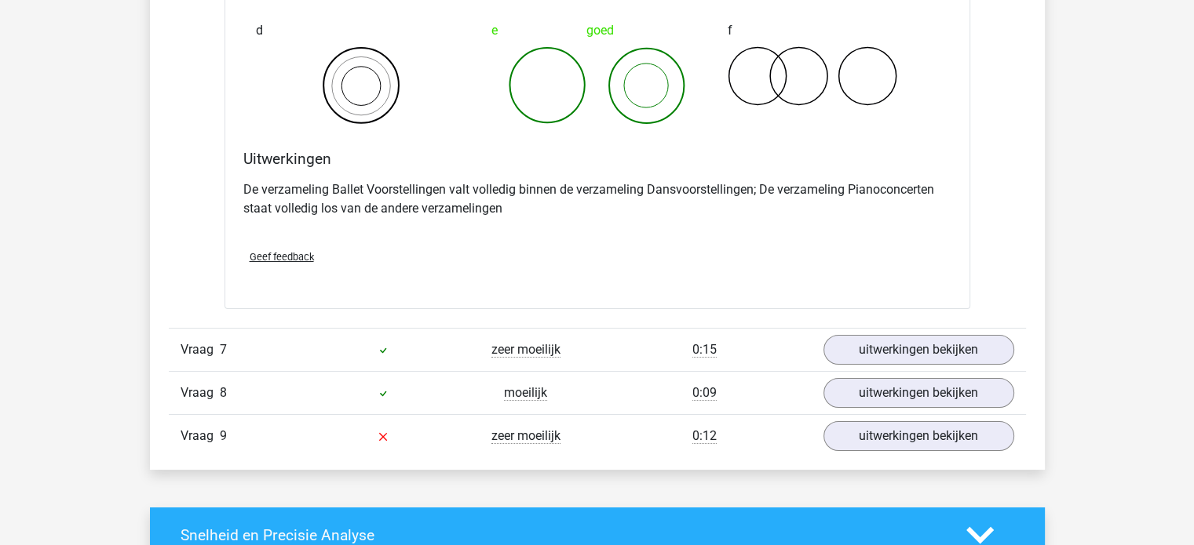
scroll to position [5886, 0]
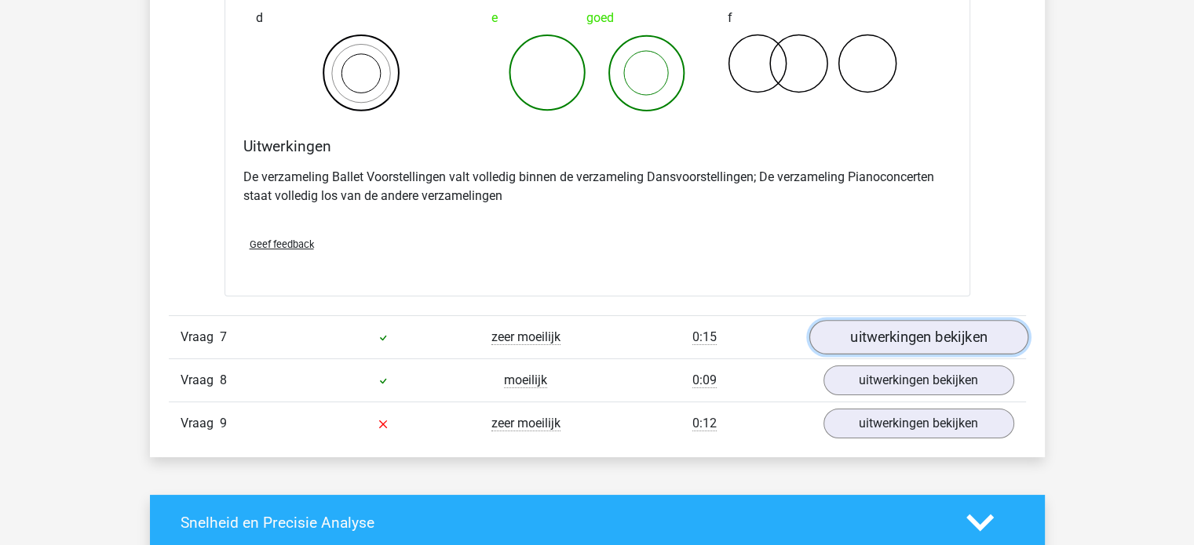
click at [871, 331] on link "uitwerkingen bekijken" at bounding box center [917, 337] width 219 height 35
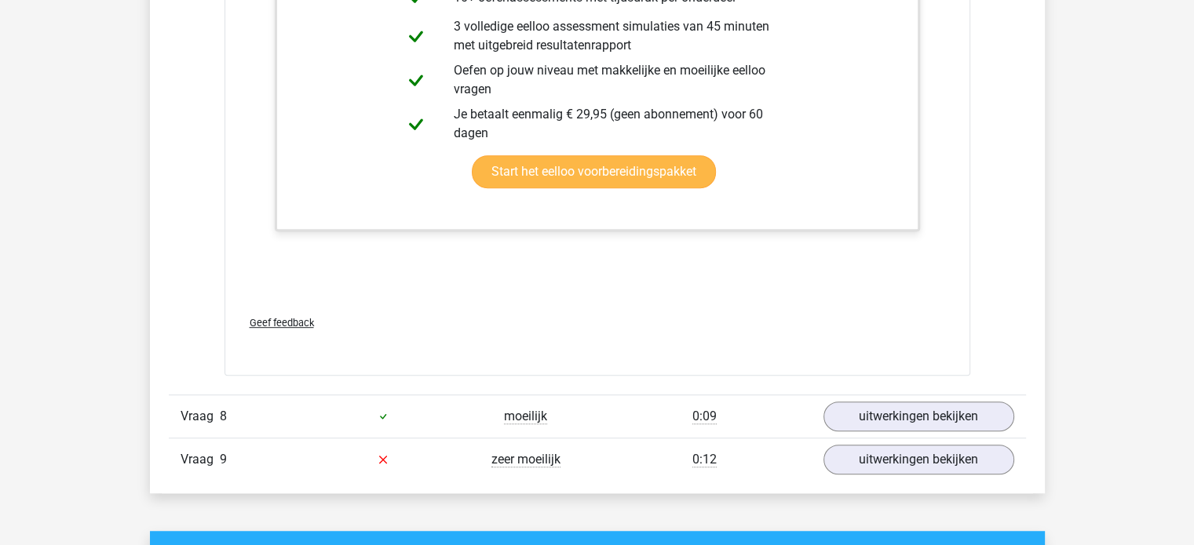
scroll to position [6906, 0]
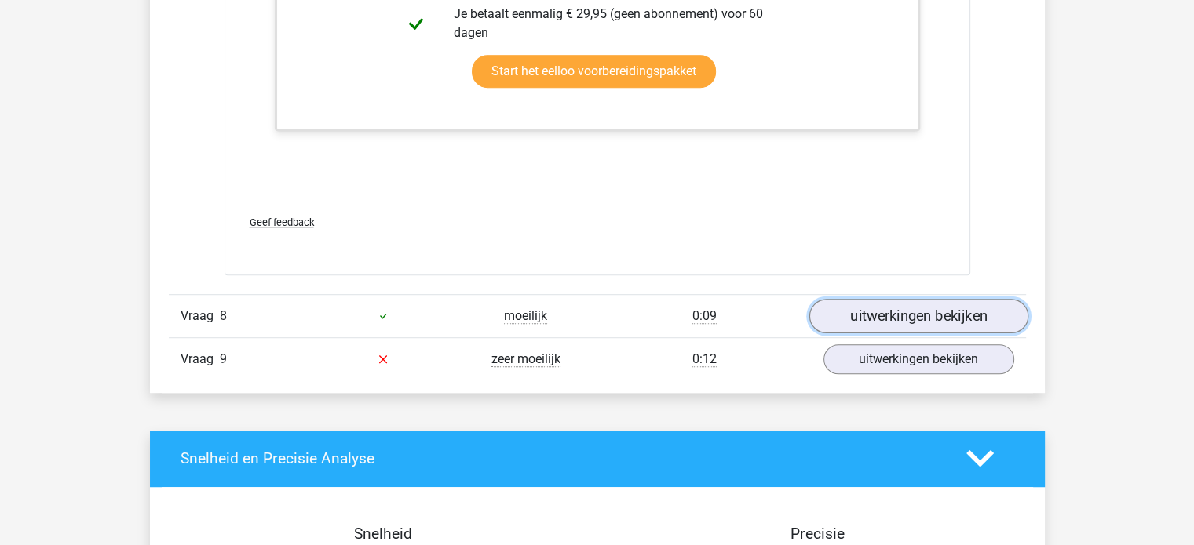
click at [866, 309] on link "uitwerkingen bekijken" at bounding box center [917, 316] width 219 height 35
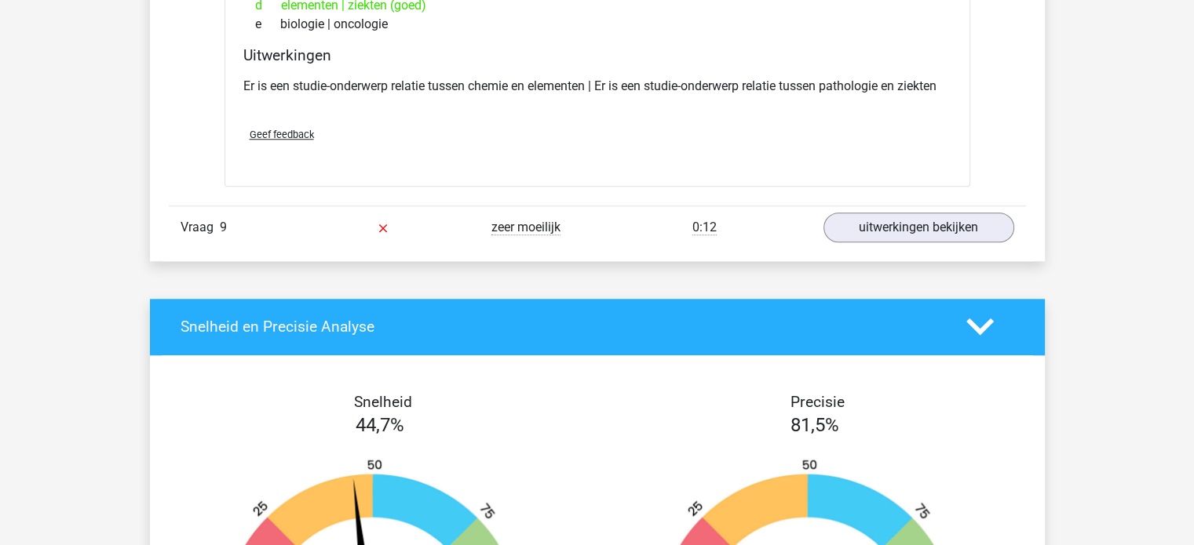
scroll to position [7377, 0]
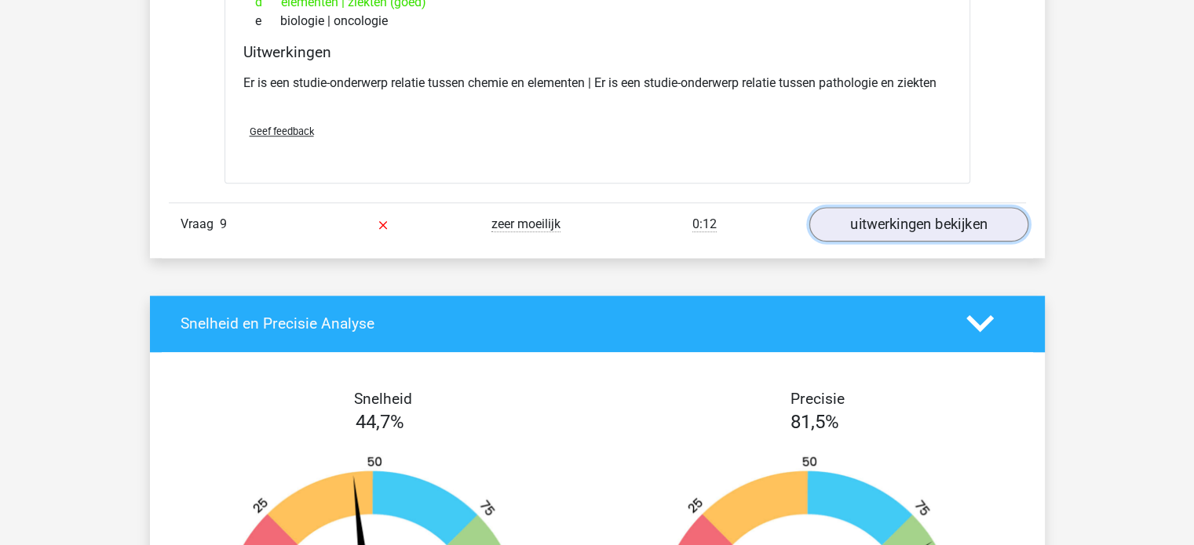
click at [876, 224] on link "uitwerkingen bekijken" at bounding box center [917, 224] width 219 height 35
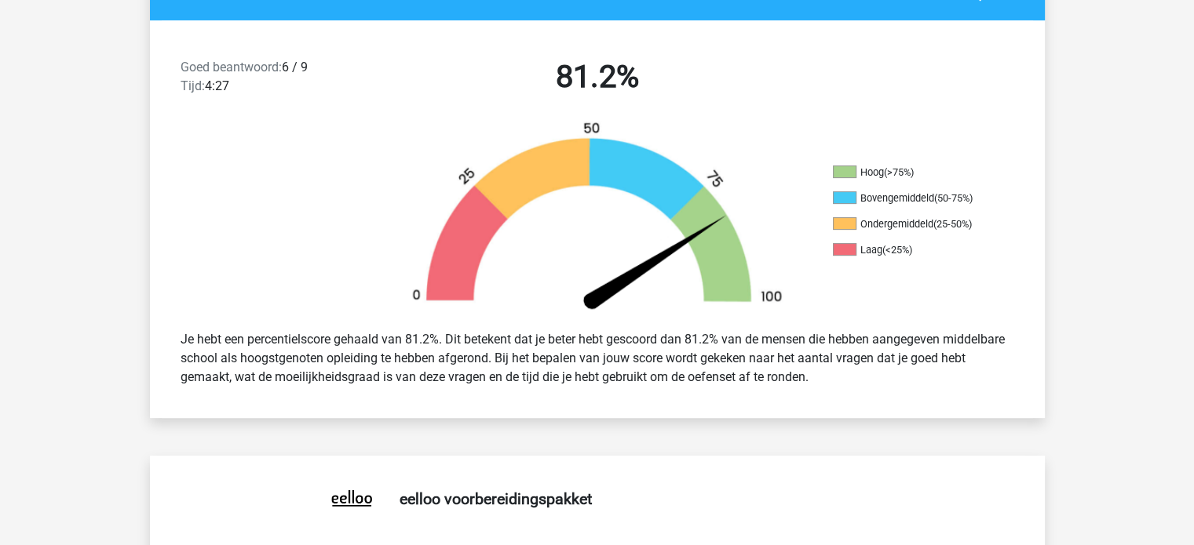
scroll to position [0, 0]
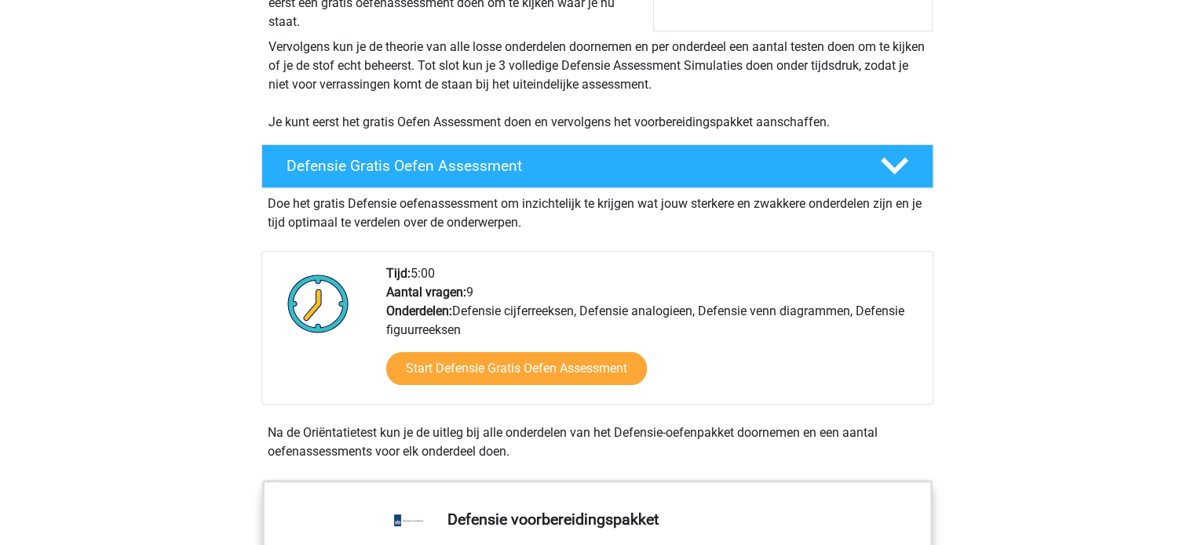
scroll to position [314, 0]
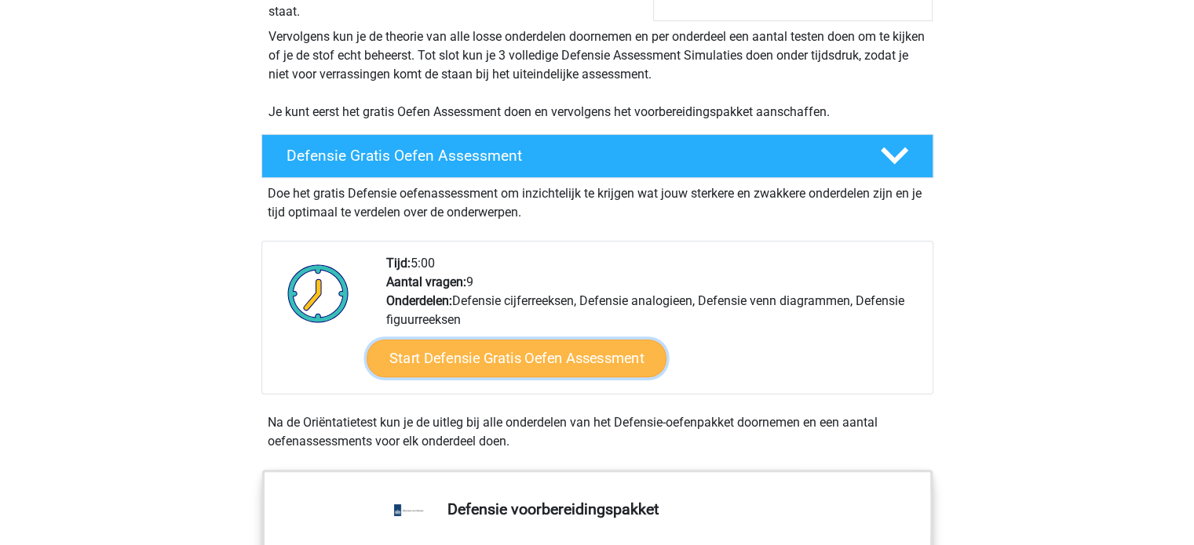
click at [459, 357] on link "Start Defensie Gratis Oefen Assessment" at bounding box center [517, 359] width 300 height 38
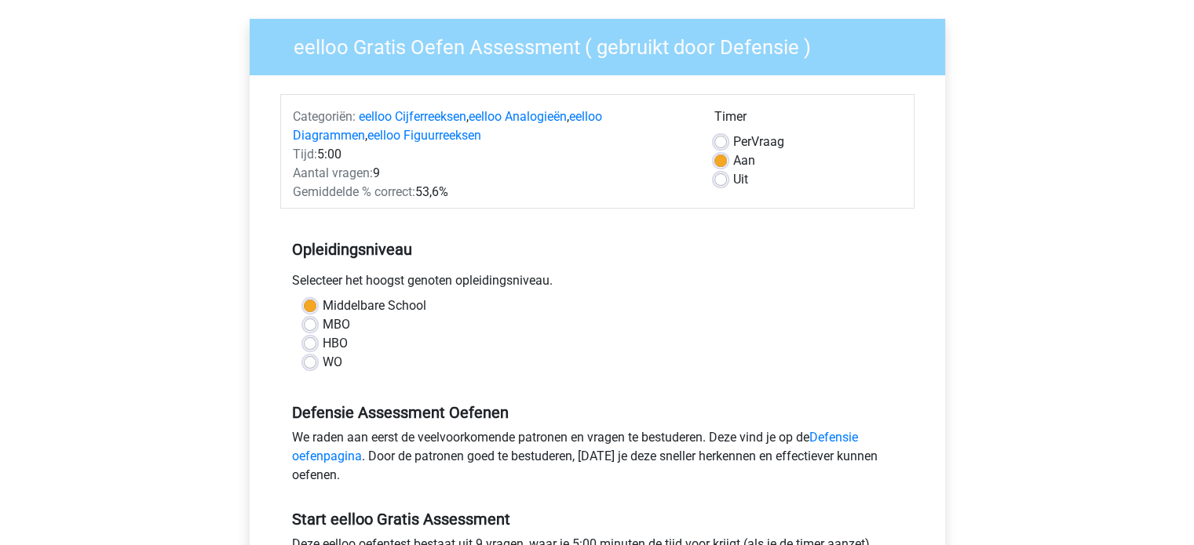
scroll to position [157, 0]
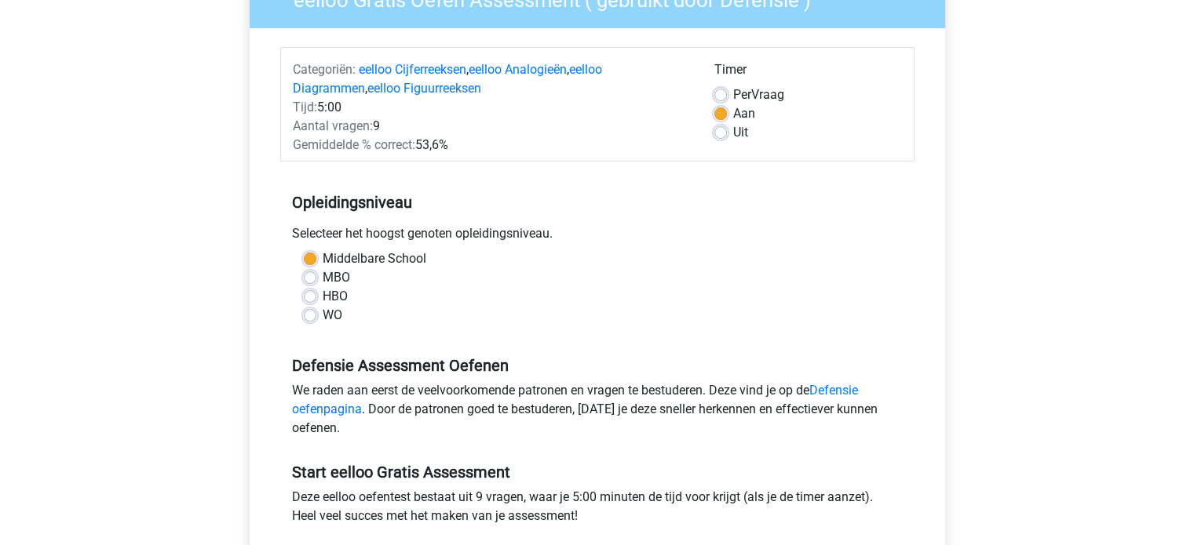
click at [314, 325] on div "Middelbare School MBO HBO WO" at bounding box center [597, 294] width 634 height 88
click at [323, 314] on label "WO" at bounding box center [333, 315] width 20 height 19
click at [310, 314] on input "WO" at bounding box center [310, 314] width 13 height 16
radio input "true"
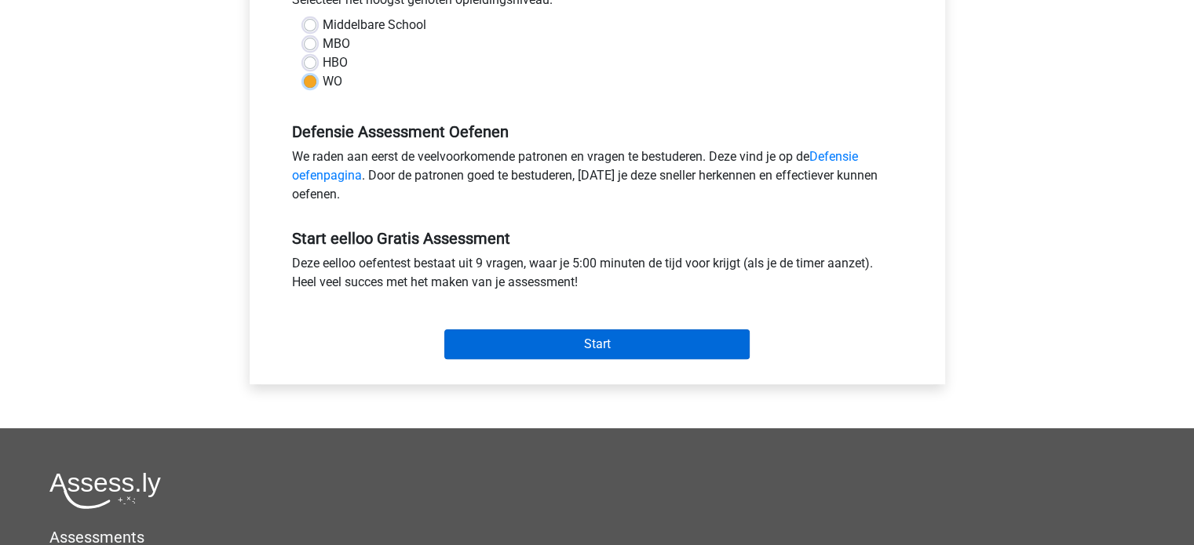
scroll to position [392, 0]
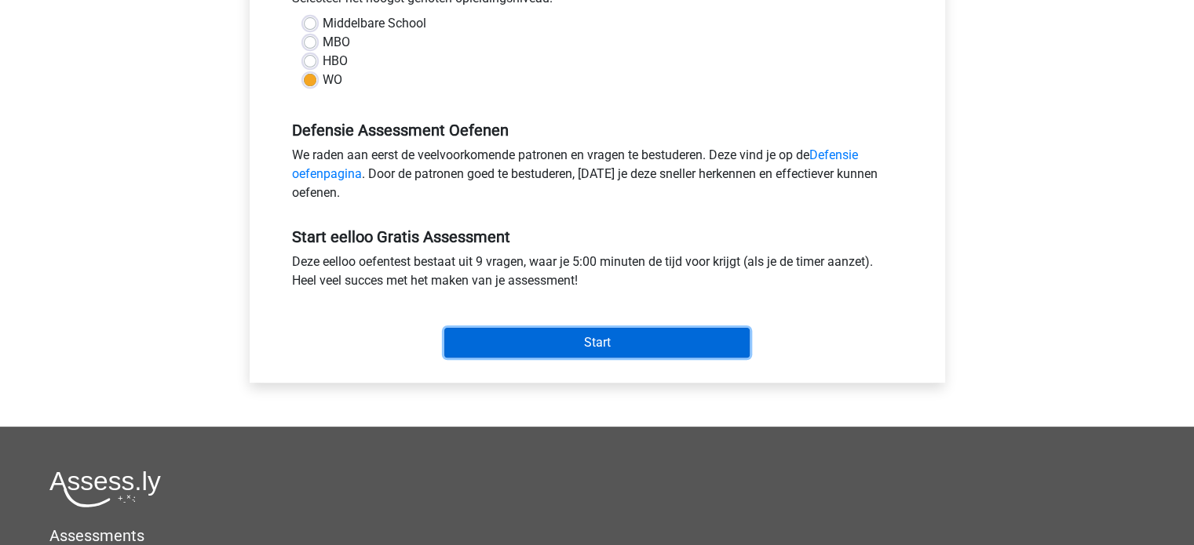
click at [576, 337] on input "Start" at bounding box center [596, 343] width 305 height 30
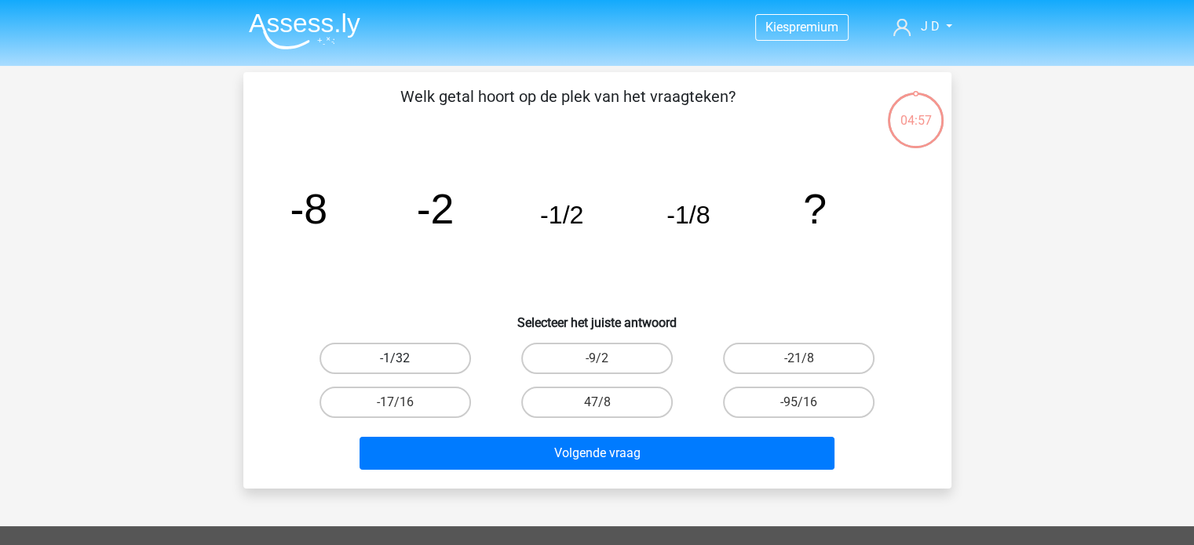
click at [415, 352] on label "-1/32" at bounding box center [394, 358] width 151 height 31
click at [405, 359] on input "-1/32" at bounding box center [400, 364] width 10 height 10
radio input "true"
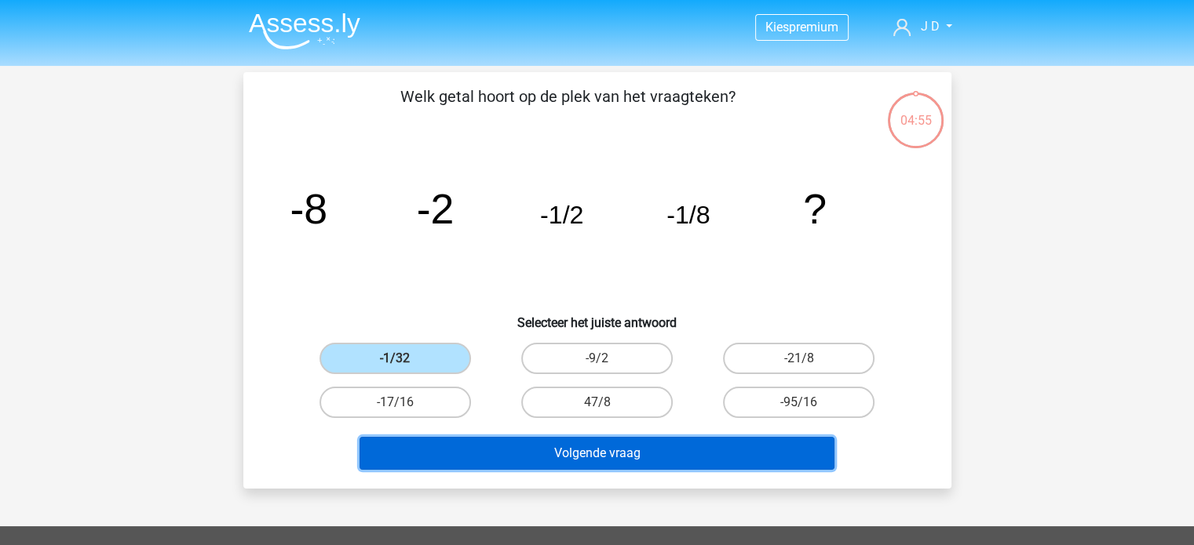
click at [527, 453] on button "Volgende vraag" at bounding box center [596, 453] width 475 height 33
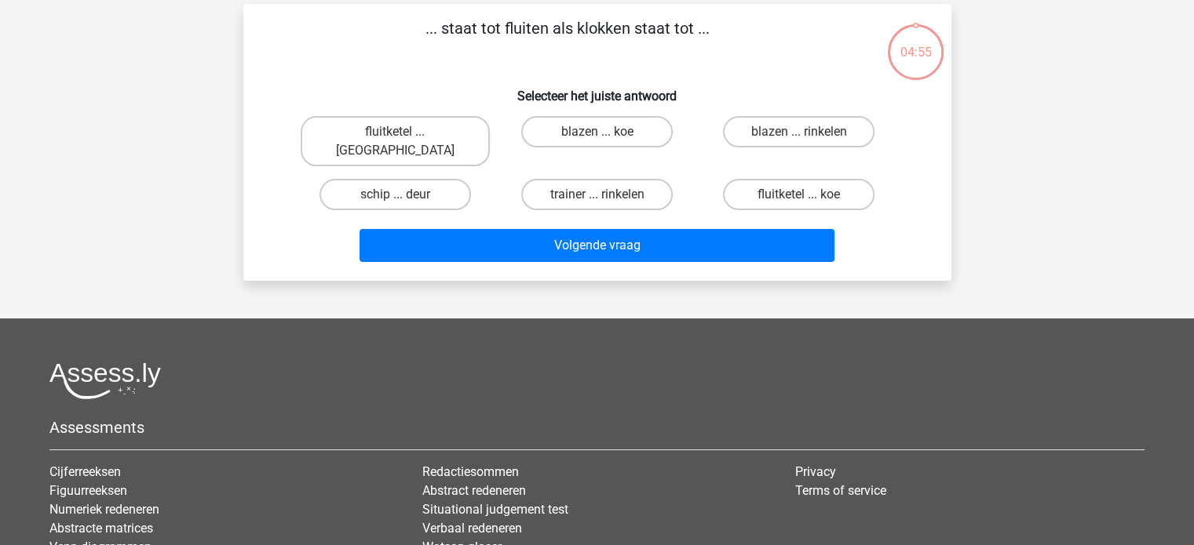
scroll to position [72, 0]
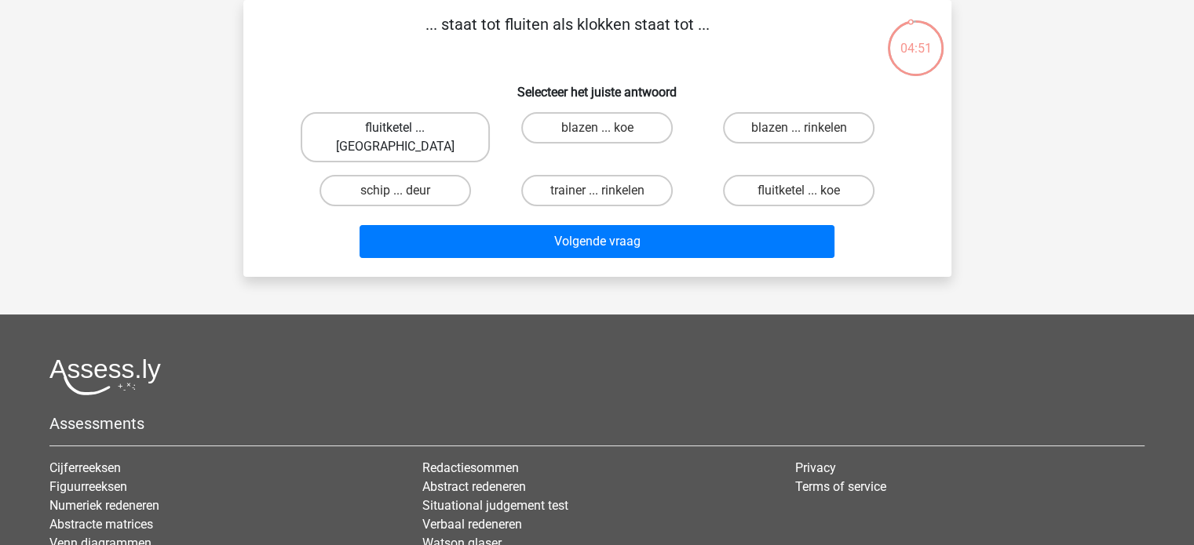
click at [428, 133] on label "fluitketel ... luiden" at bounding box center [395, 137] width 189 height 50
click at [405, 133] on input "fluitketel ... luiden" at bounding box center [400, 133] width 10 height 10
radio input "true"
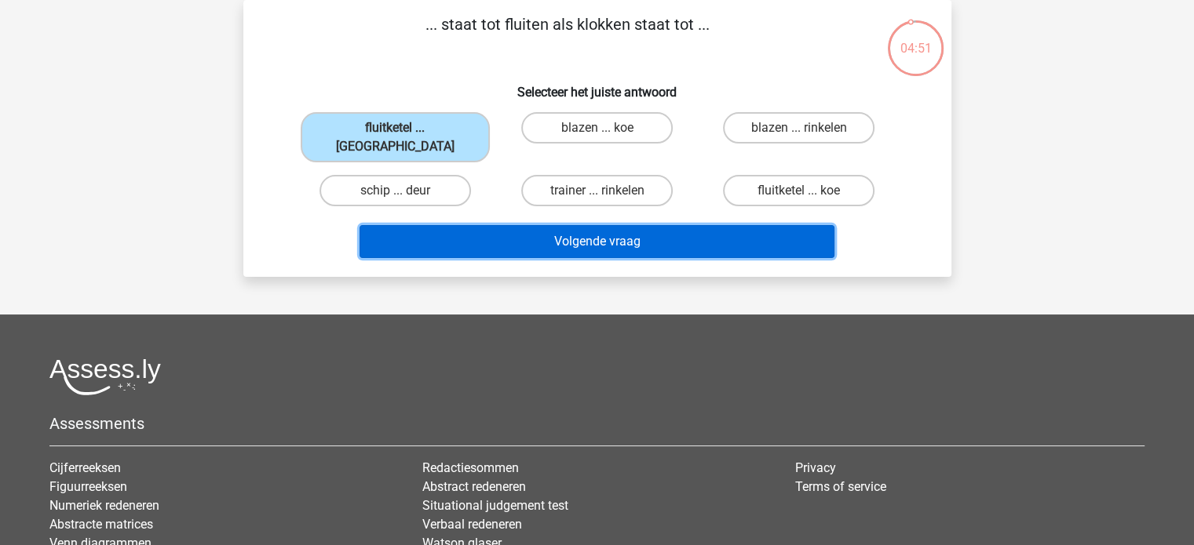
click at [497, 231] on button "Volgende vraag" at bounding box center [596, 241] width 475 height 33
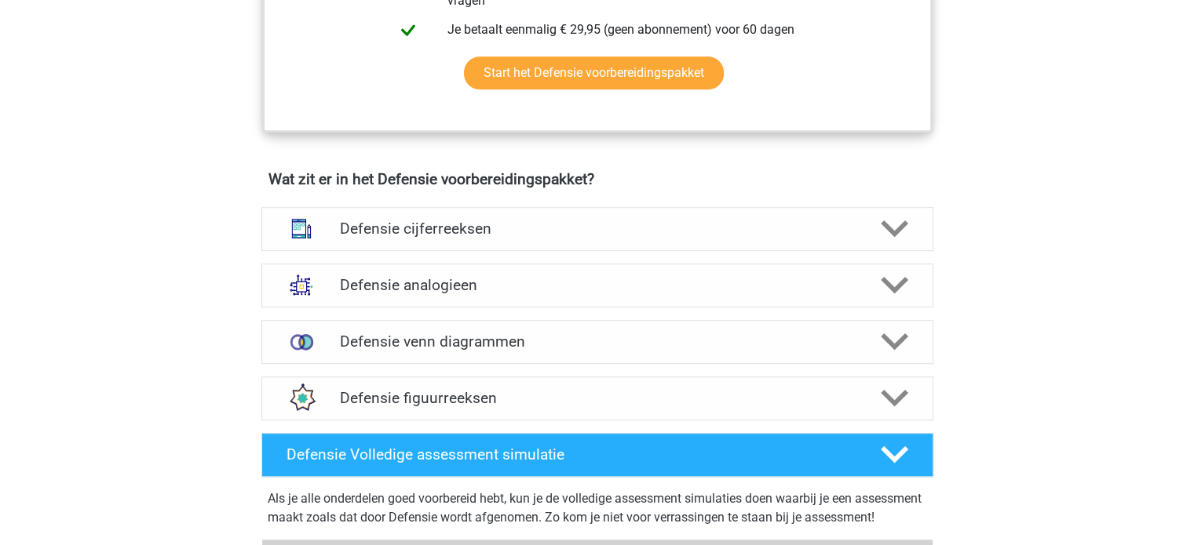
scroll to position [1020, 0]
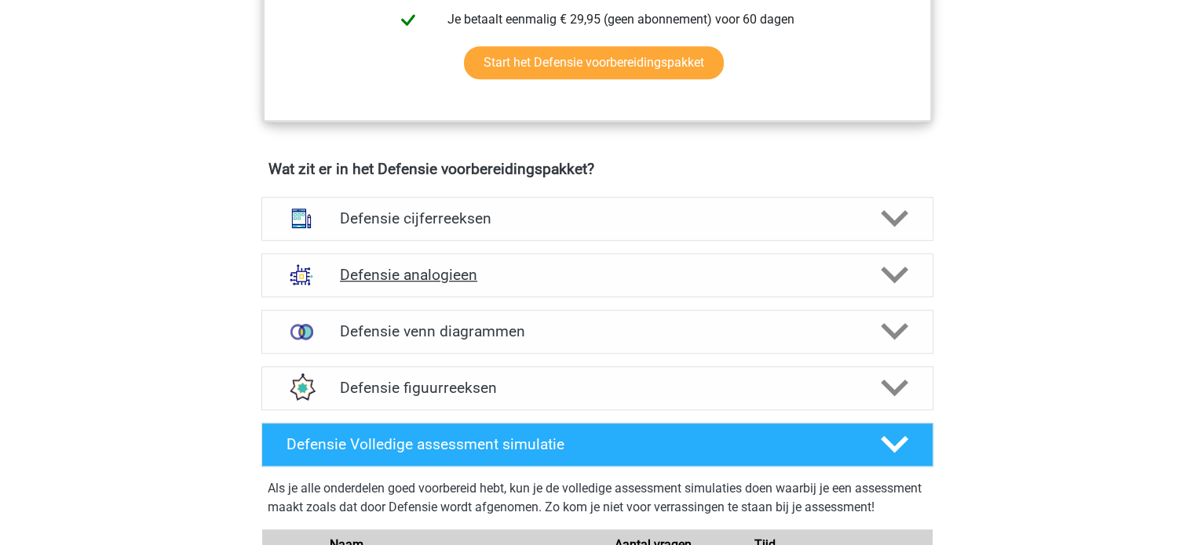
click at [873, 274] on div at bounding box center [892, 274] width 53 height 27
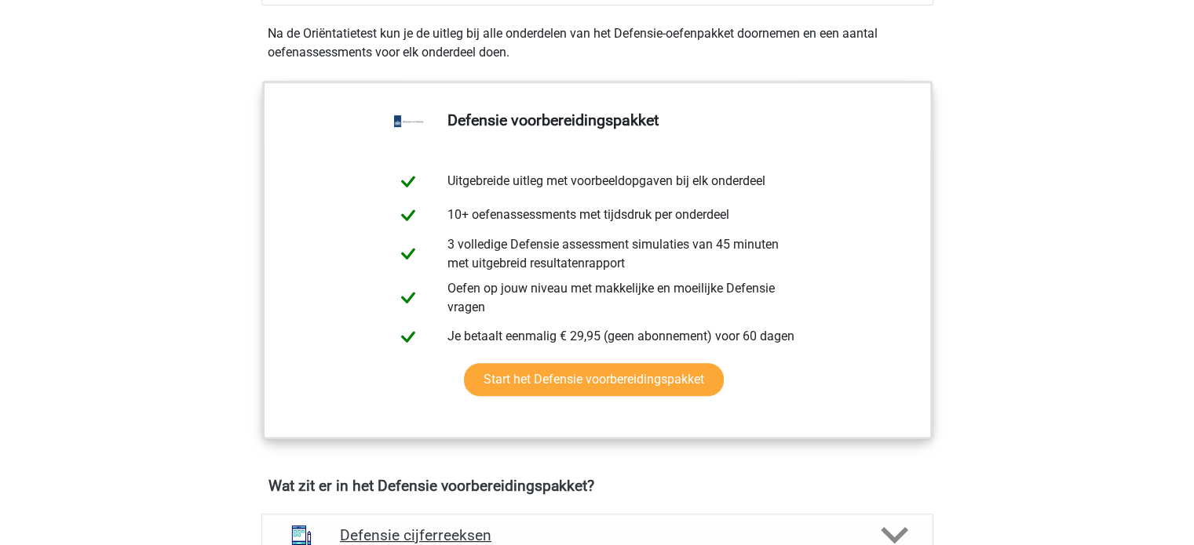
scroll to position [1177, 0]
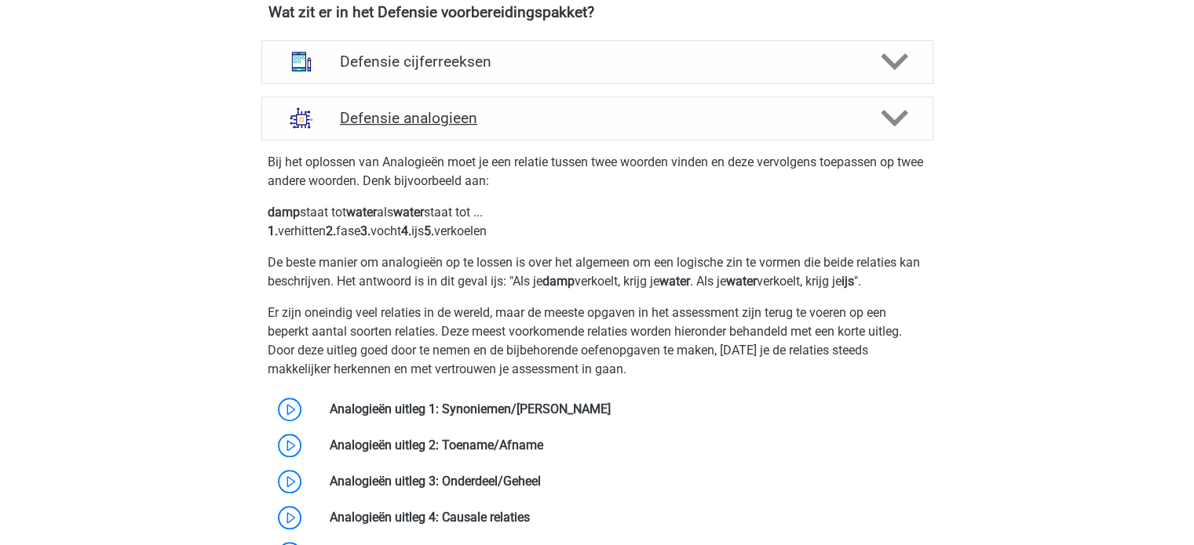
click at [888, 118] on polygon at bounding box center [894, 118] width 27 height 17
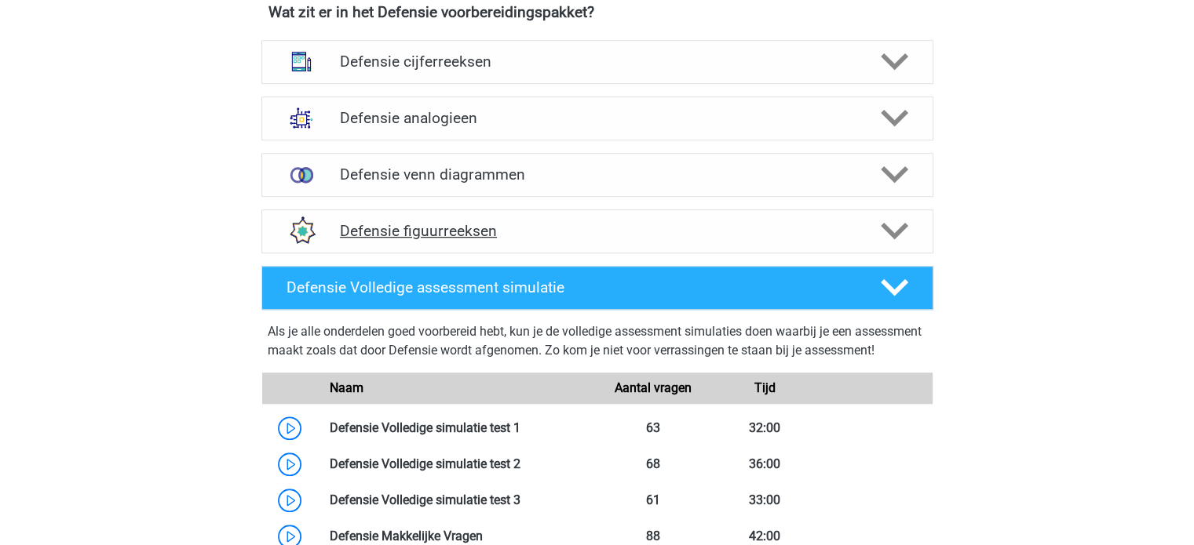
click at [892, 222] on icon at bounding box center [894, 230] width 27 height 27
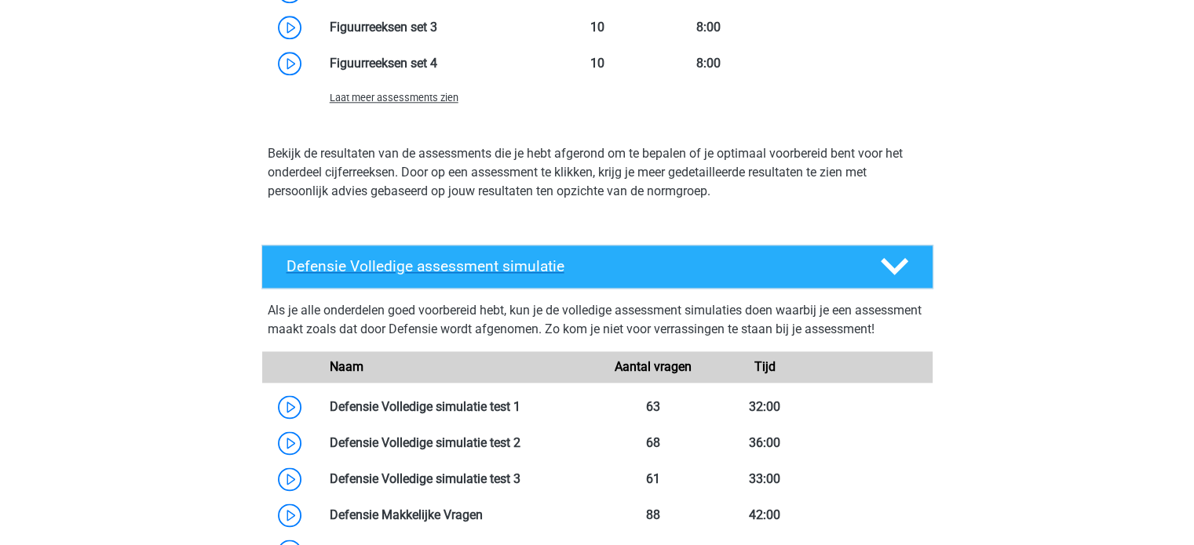
scroll to position [1805, 0]
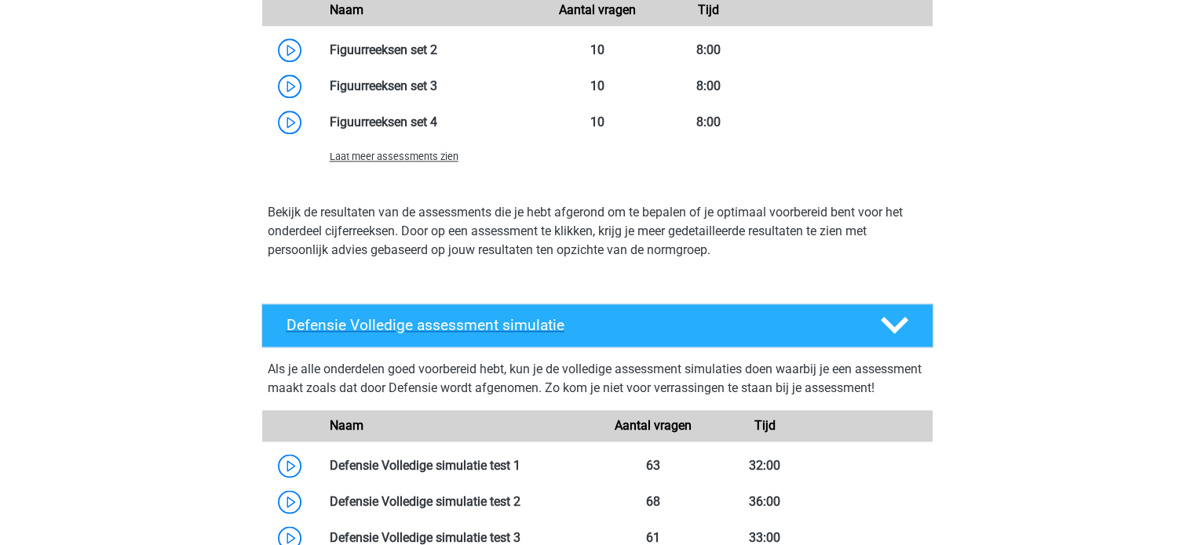
click at [402, 323] on h4 "Defensie Volledige assessment simulatie" at bounding box center [570, 325] width 568 height 18
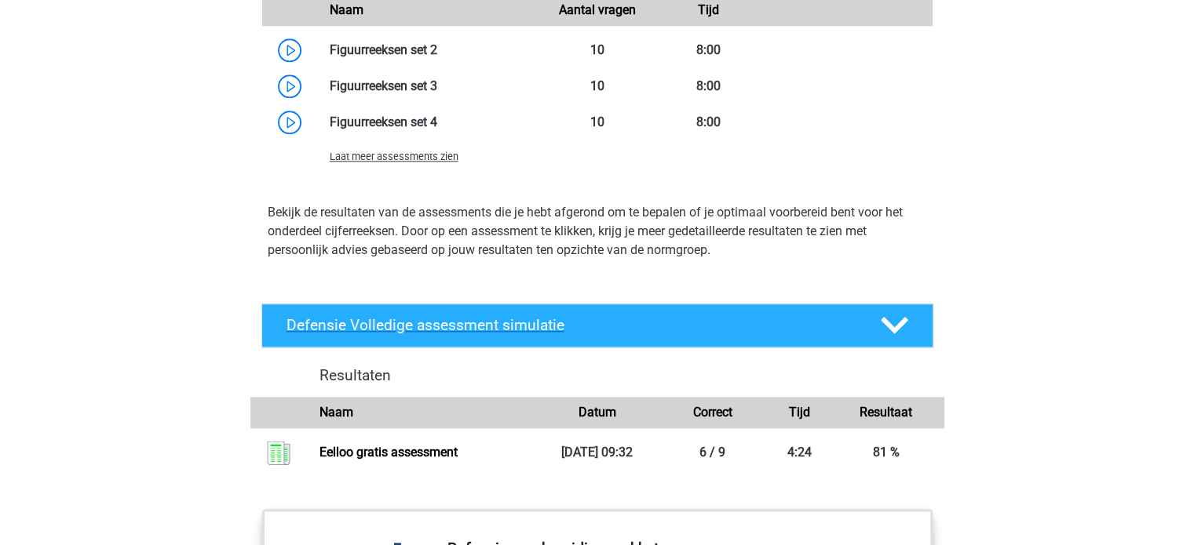
click at [601, 324] on h4 "Defensie Volledige assessment simulatie" at bounding box center [570, 325] width 568 height 18
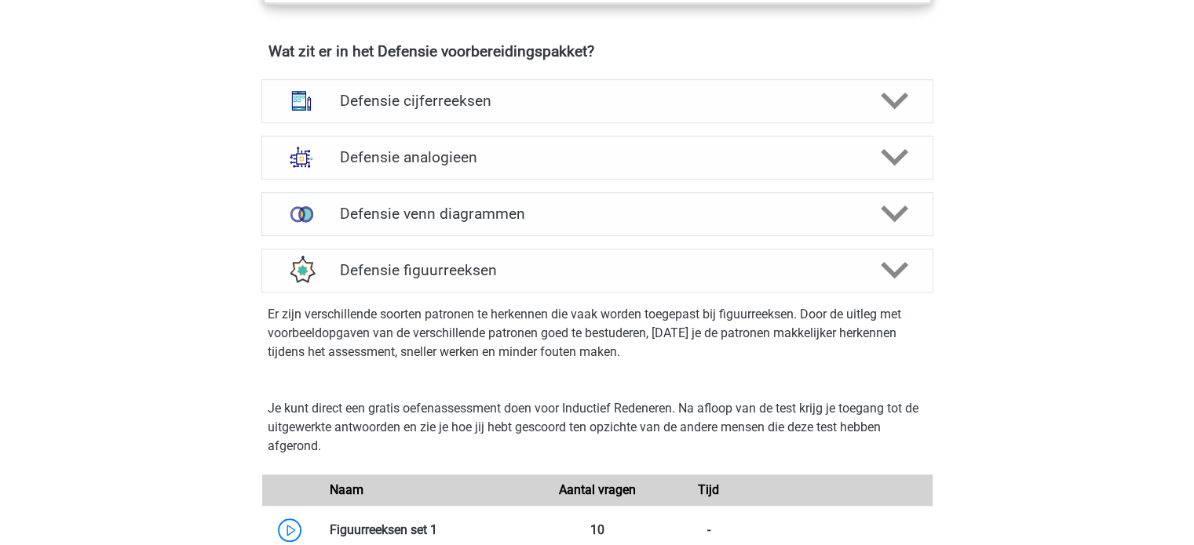
scroll to position [1099, 0]
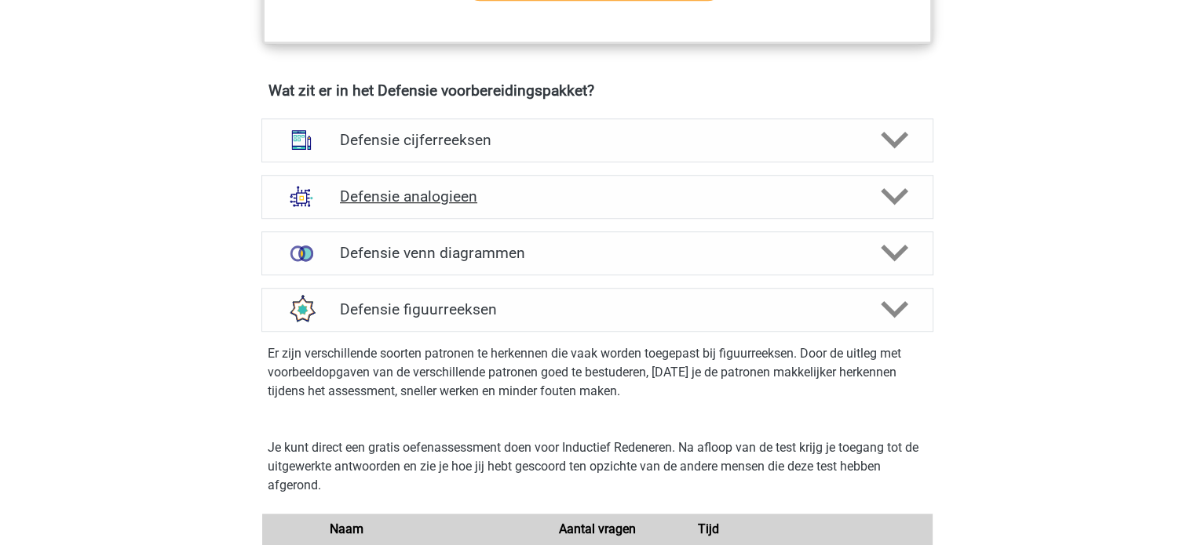
click at [909, 188] on div at bounding box center [892, 196] width 53 height 27
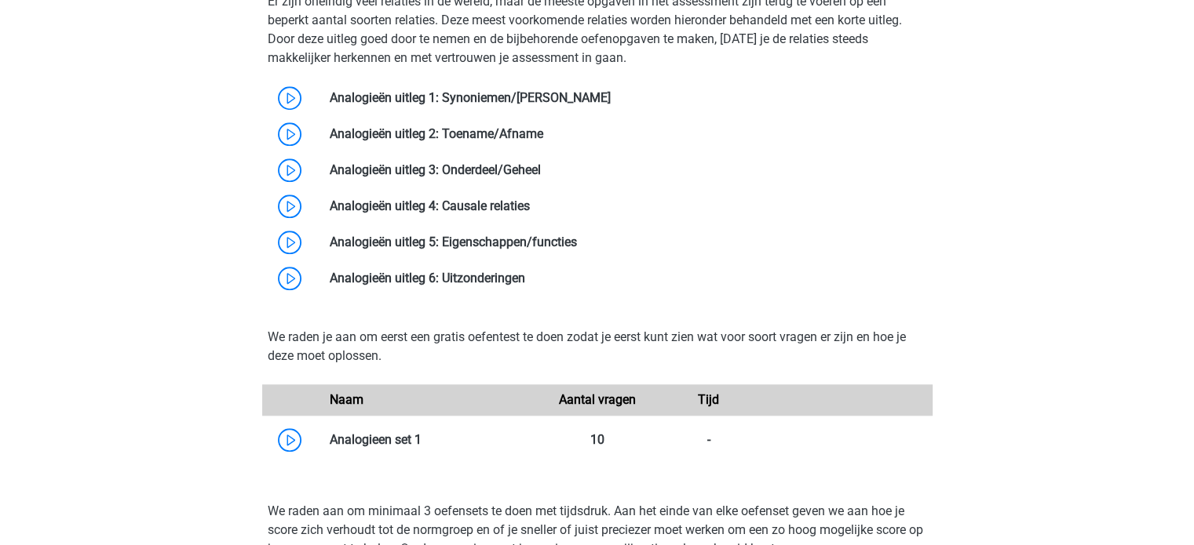
scroll to position [1491, 0]
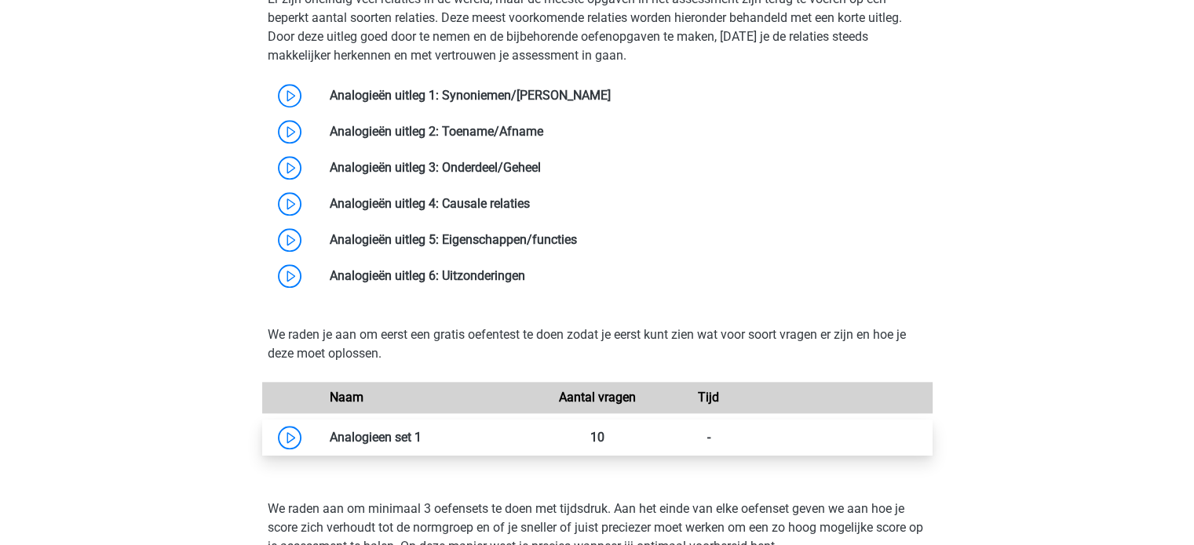
click at [421, 430] on link at bounding box center [421, 437] width 0 height 15
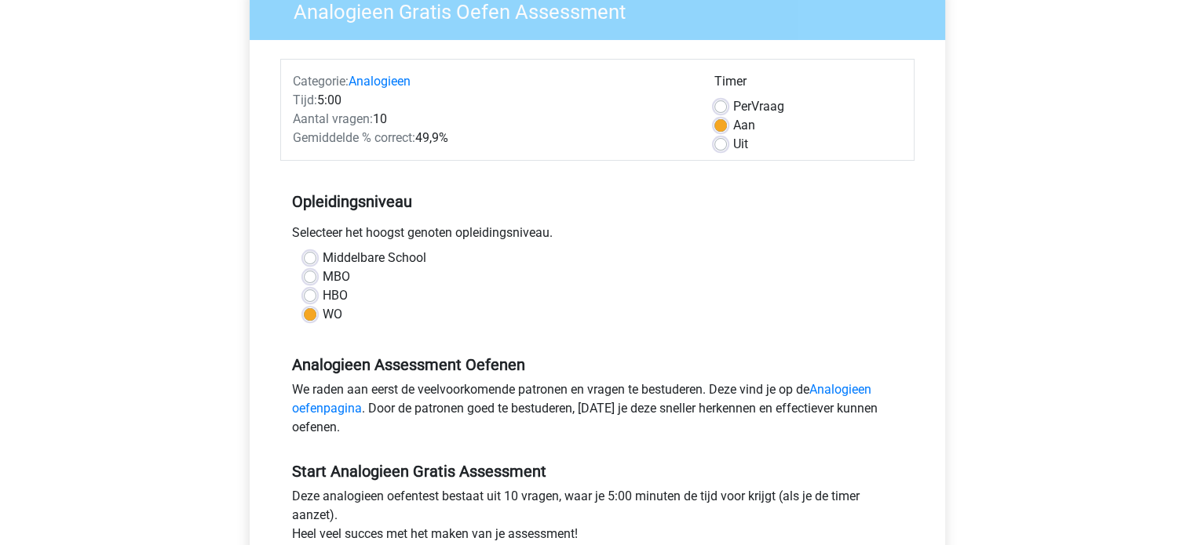
scroll to position [392, 0]
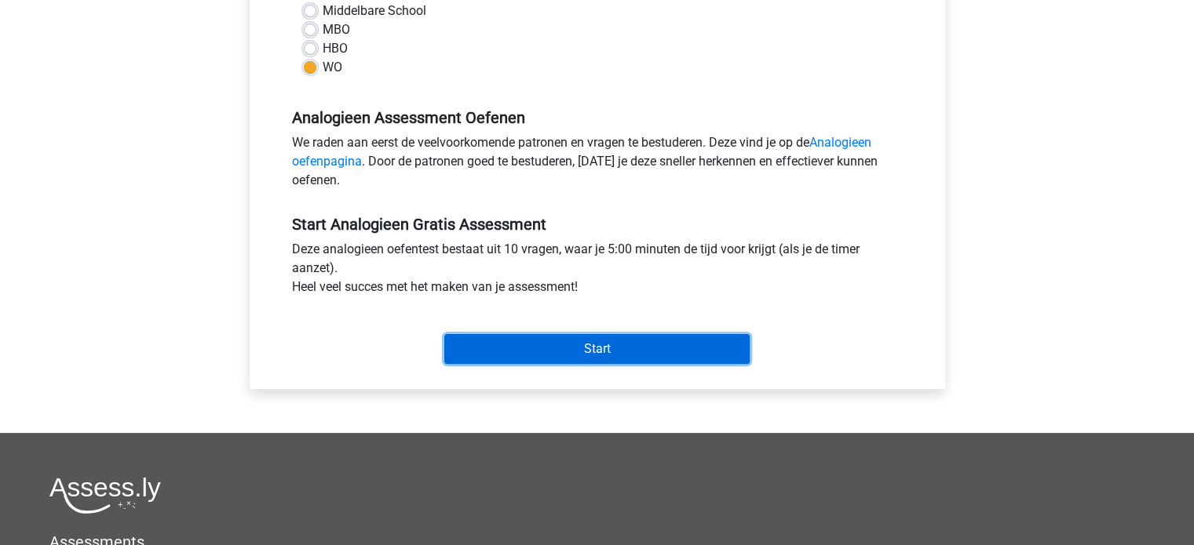
click at [531, 356] on input "Start" at bounding box center [596, 349] width 305 height 30
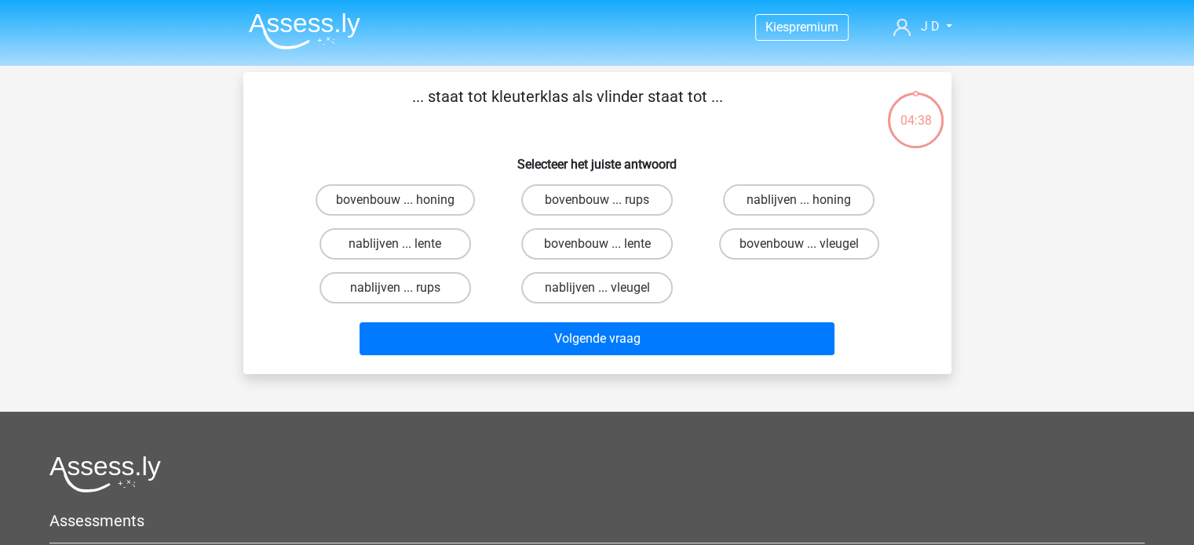
click at [597, 200] on input "bovenbouw ... rups" at bounding box center [601, 205] width 10 height 10
radio input "true"
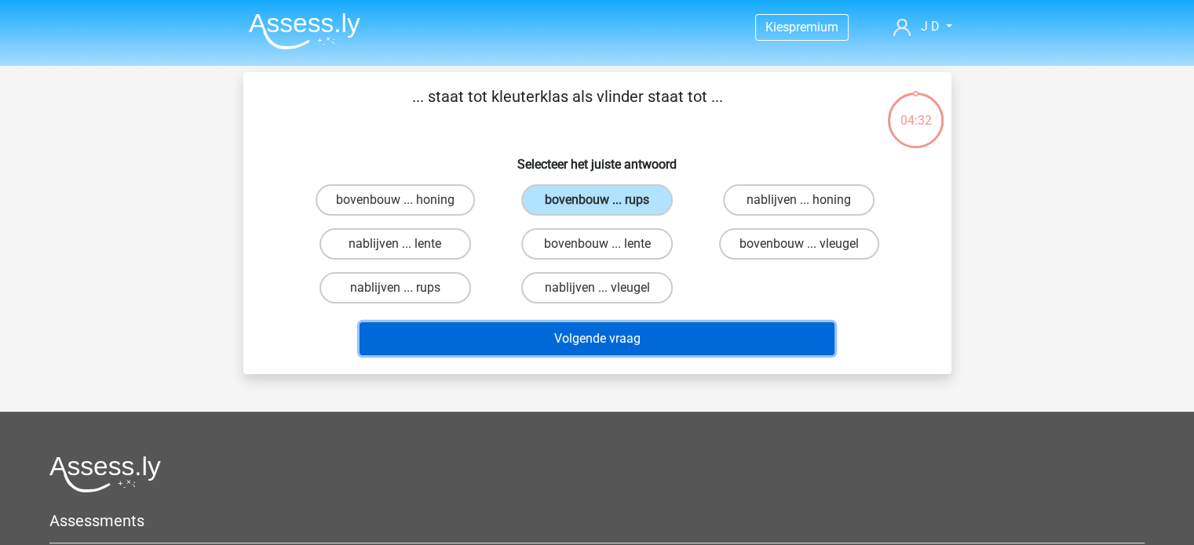
click at [611, 332] on button "Volgende vraag" at bounding box center [596, 339] width 475 height 33
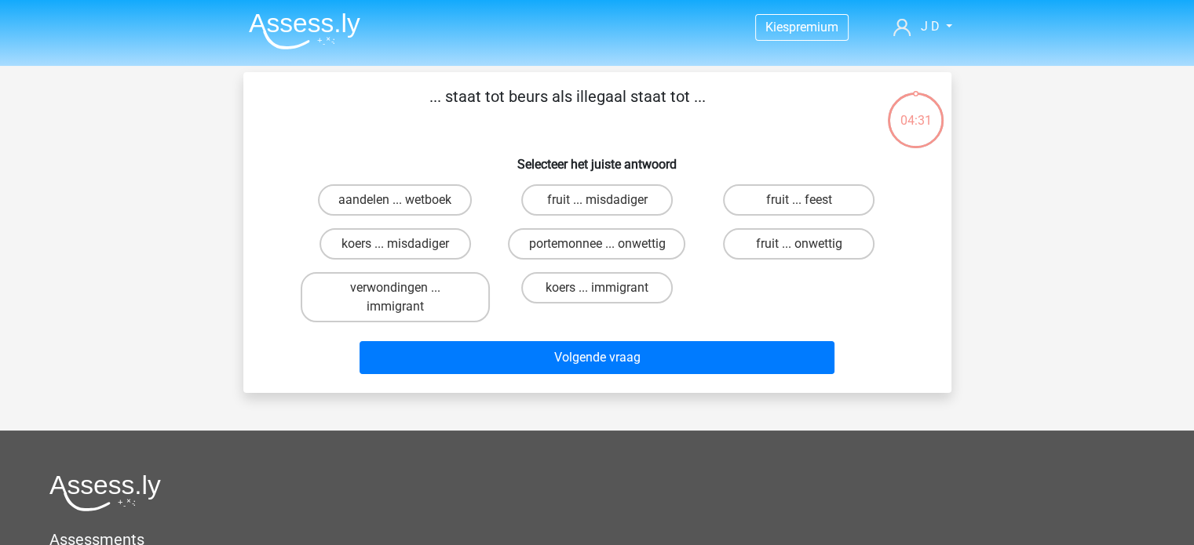
scroll to position [72, 0]
